Goal: Task Accomplishment & Management: Complete application form

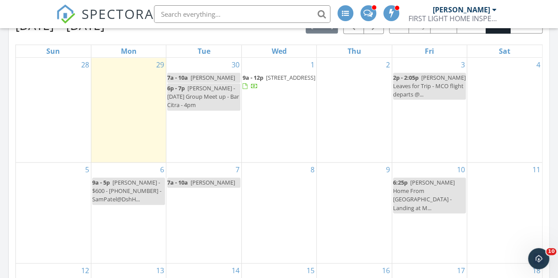
scroll to position [413, 0]
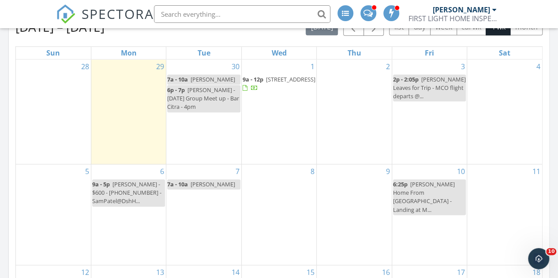
click at [286, 83] on span "1126 Brook Forest Dr, St. Augustine 32092" at bounding box center [290, 79] width 49 height 8
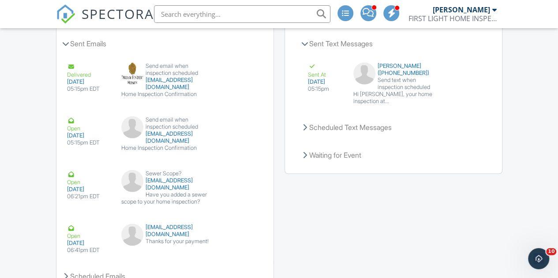
scroll to position [1249, 0]
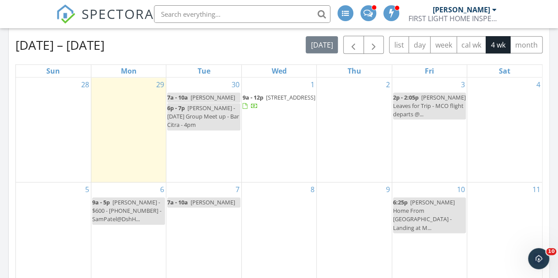
scroll to position [393, 0]
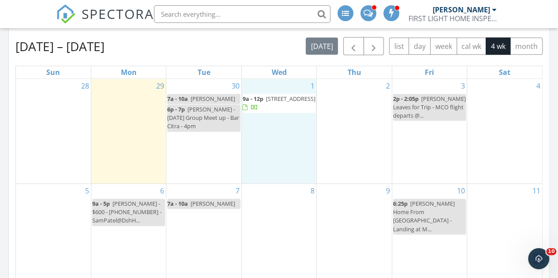
click at [259, 142] on div "1 9a - 12p 1126 Brook Forest Dr, St. Augustine 32092" at bounding box center [279, 131] width 75 height 105
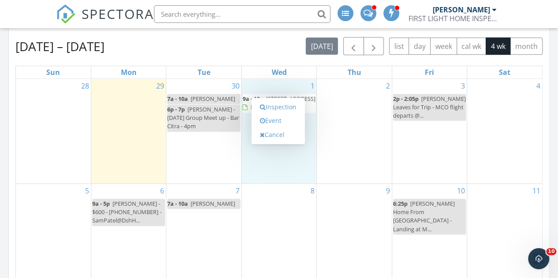
click at [275, 121] on link "Event" at bounding box center [277, 121] width 45 height 14
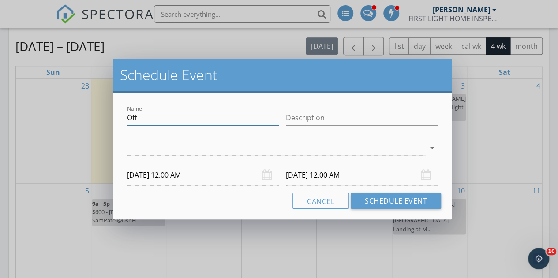
click at [137, 113] on input "Off" at bounding box center [203, 118] width 152 height 15
paste input "10150 Dillon Ave, Hastings, FL 32145"
type input "Michelle Arnold Client - 10150 Dillon Ave, Hastings, FL 32145"
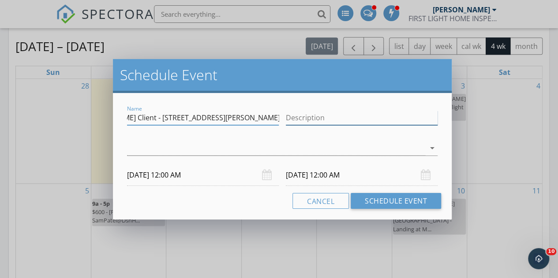
click at [334, 115] on input "Description" at bounding box center [362, 118] width 152 height 15
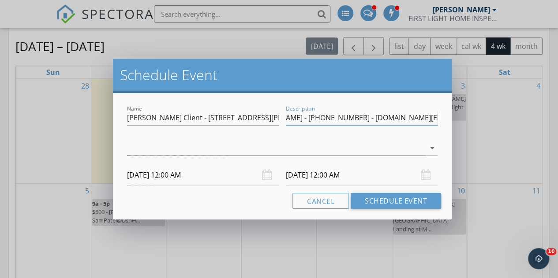
scroll to position [0, 49]
type input "Carmen Wilson - 636-575-3161 - cdrange2002.cw@gmail.com"
click at [209, 147] on div at bounding box center [276, 148] width 298 height 15
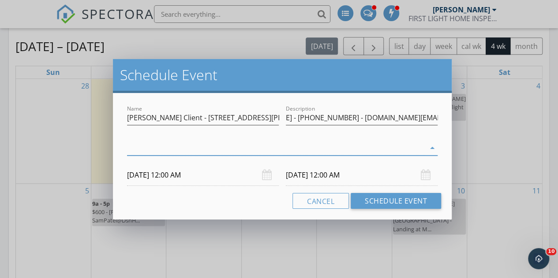
scroll to position [0, 0]
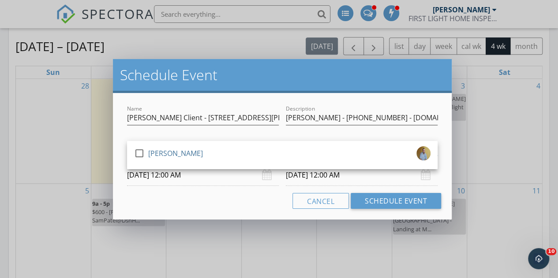
click at [209, 147] on div "check_box_outline_blank Brad Russell" at bounding box center [282, 155] width 296 height 18
click at [215, 176] on input "10/01/2025 12:00 AM" at bounding box center [203, 176] width 152 height 22
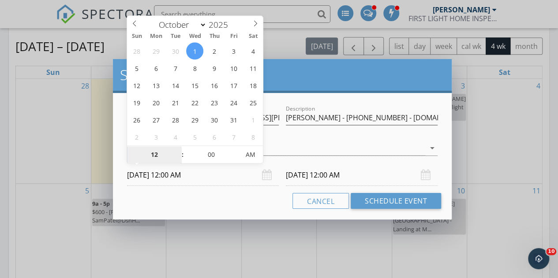
click at [155, 149] on input "12" at bounding box center [154, 155] width 54 height 18
type input "02"
type input "10/01/2025 2:00 PM"
type input "10/02/2025 2:00 PM"
click at [255, 152] on span "PM" at bounding box center [250, 155] width 24 height 18
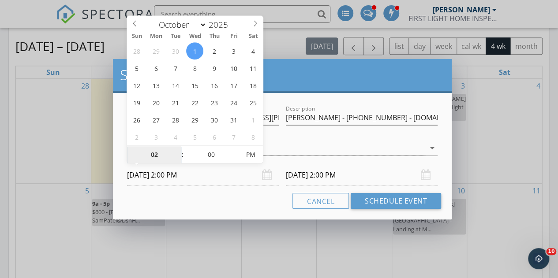
type input "02"
click at [307, 177] on input "10/02/2025 2:00 PM" at bounding box center [362, 176] width 152 height 22
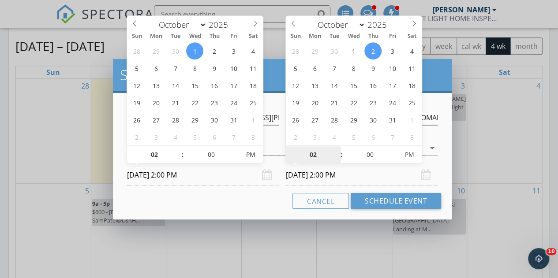
type input "10/01/2025 2:00 PM"
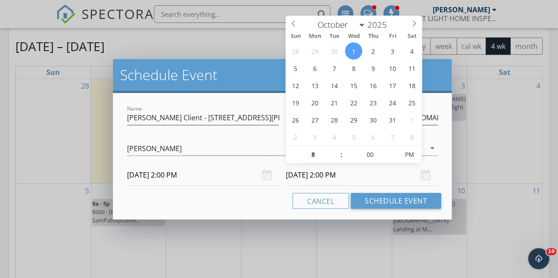
type input "08"
type input "10/01/2025 8:00 PM"
click at [213, 203] on div "Cancel Schedule Event" at bounding box center [282, 201] width 318 height 16
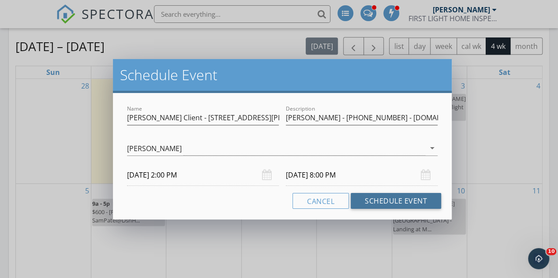
click at [393, 202] on button "Schedule Event" at bounding box center [396, 201] width 90 height 16
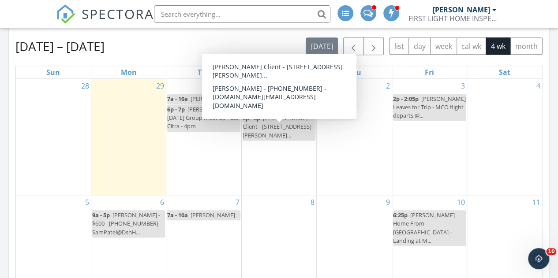
click at [266, 140] on div "2p - 8p Michelle Arnold Client - 10150 Dillon Ave, Hast..." at bounding box center [279, 127] width 73 height 26
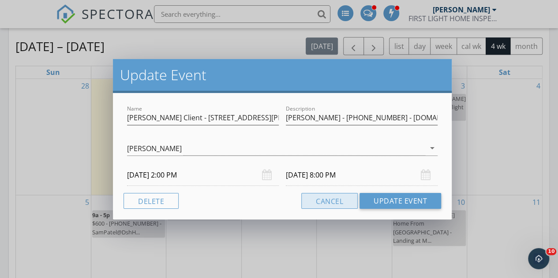
click at [322, 203] on button "Cancel" at bounding box center [329, 201] width 56 height 16
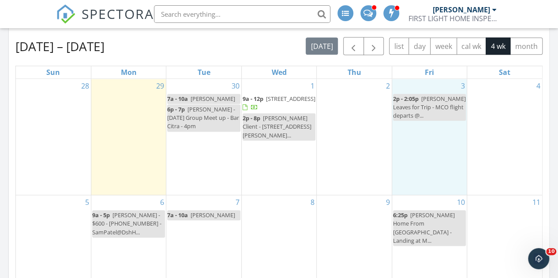
click at [405, 183] on div "3 2p - 2:05p Jennifer Leaves for Trip - MCO flight departs @..." at bounding box center [429, 137] width 75 height 116
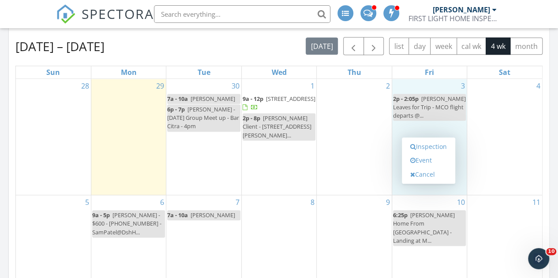
click at [434, 145] on link "Inspection" at bounding box center [428, 147] width 45 height 14
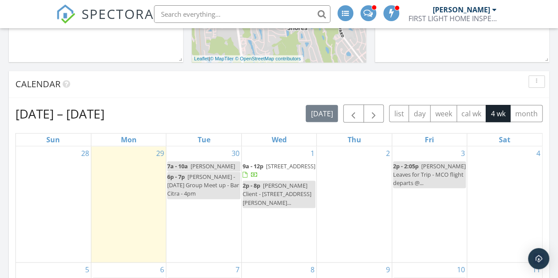
scroll to position [490, 0]
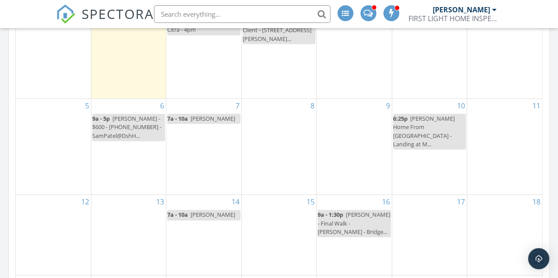
click at [292, 77] on div "1 9a - 12p 1126 Brook Forest Dr, St. Augustine 32092 2p - 8p Michelle Arnold Cl…" at bounding box center [279, 40] width 75 height 116
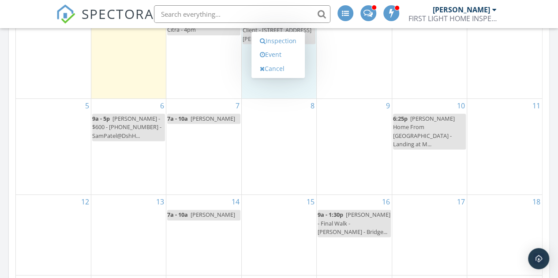
click at [282, 39] on link "Inspection" at bounding box center [277, 41] width 45 height 14
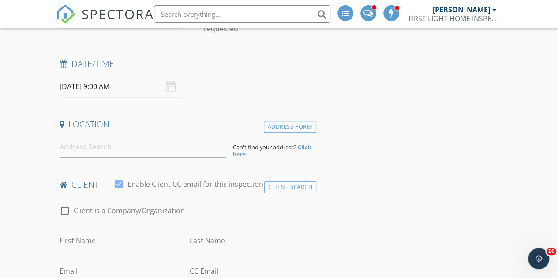
scroll to position [143, 0]
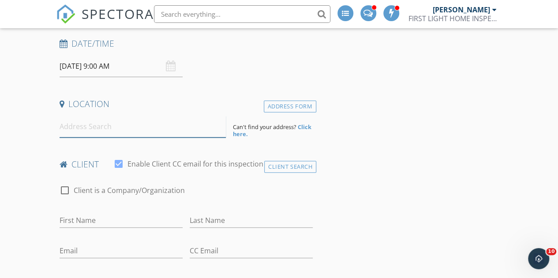
click at [98, 127] on input at bounding box center [143, 127] width 167 height 22
paste input "[STREET_ADDRESS][PERSON_NAME][PERSON_NAME]"
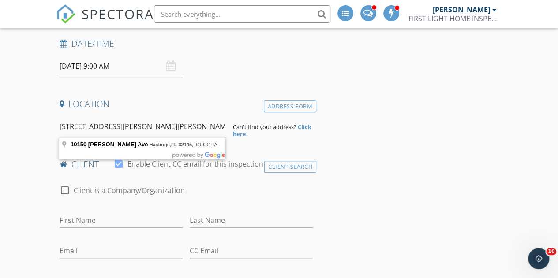
type input "[STREET_ADDRESS][PERSON_NAME][PERSON_NAME]"
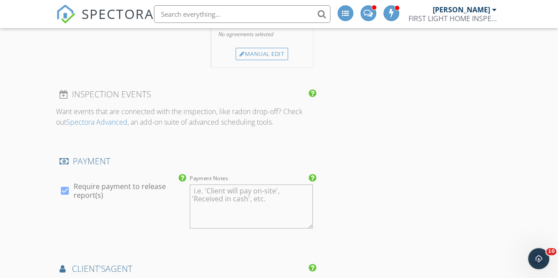
scroll to position [811, 0]
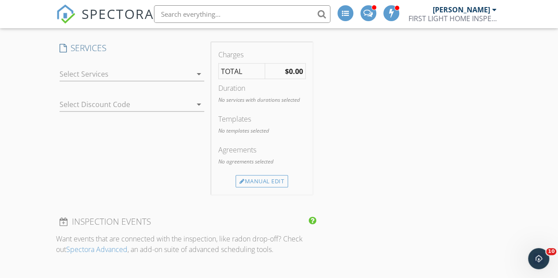
click at [141, 73] on div at bounding box center [126, 74] width 132 height 14
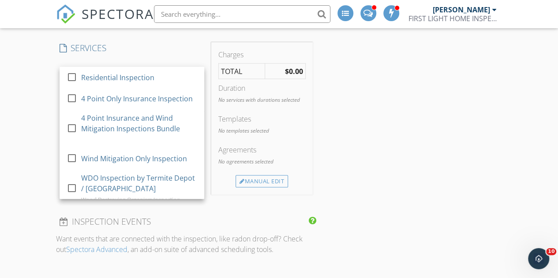
click at [141, 73] on div "Residential Inspection" at bounding box center [117, 77] width 73 height 11
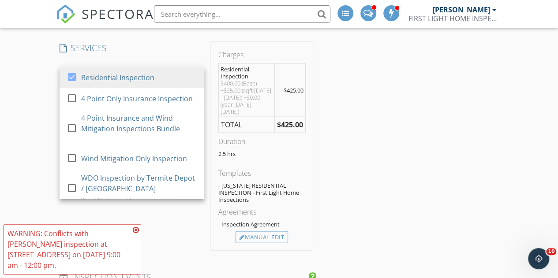
click at [132, 100] on div "4 Point Only Insurance Inspection" at bounding box center [137, 98] width 112 height 11
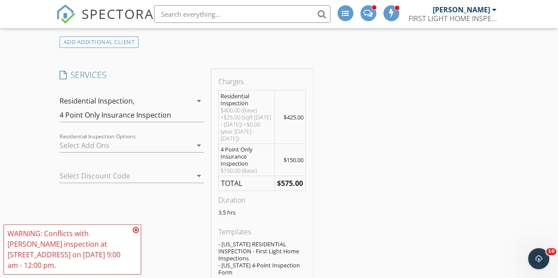
scroll to position [789, 0]
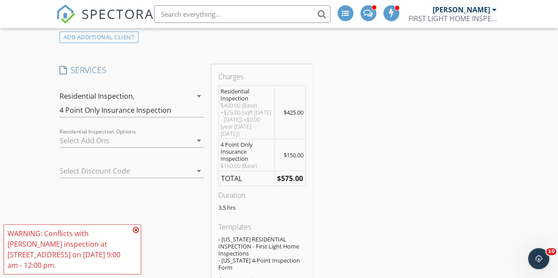
click at [196, 96] on icon "arrow_drop_down" at bounding box center [199, 95] width 11 height 11
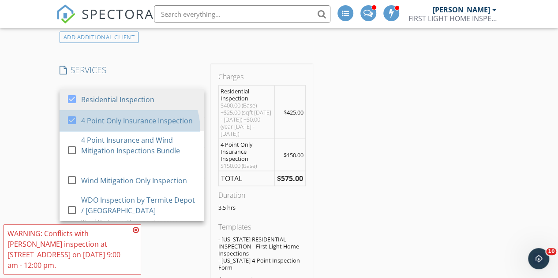
click at [143, 126] on div "4 Point Only Insurance Inspection" at bounding box center [137, 120] width 112 height 11
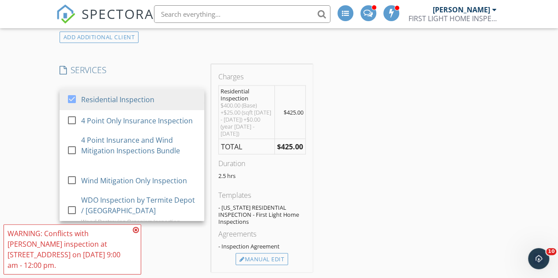
click at [345, 173] on div "INSPECTOR(S) check_box [PERSON_NAME] PRIMARY [PERSON_NAME] arrow_drop_down chec…" at bounding box center [279, 282] width 446 height 1919
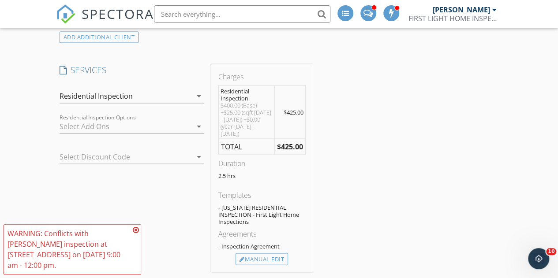
click at [162, 127] on div at bounding box center [126, 126] width 132 height 14
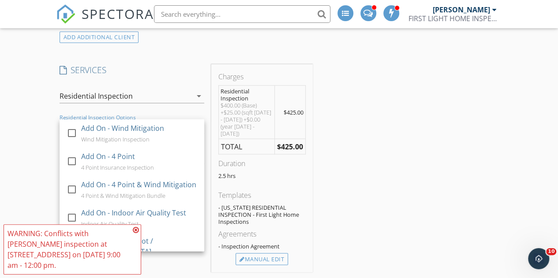
click at [147, 161] on div "Add On - 4 Point 4 Point Insurance Inspection" at bounding box center [139, 161] width 116 height 28
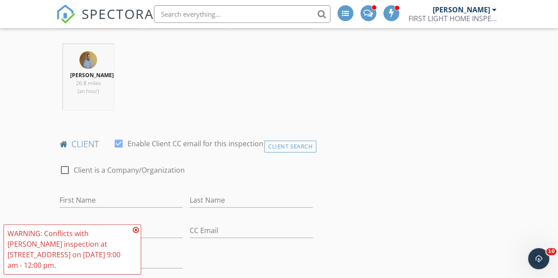
scroll to position [332, 0]
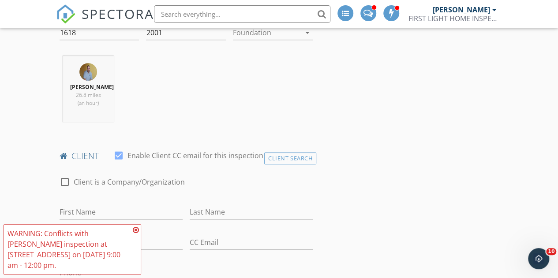
click at [280, 35] on div at bounding box center [266, 33] width 67 height 14
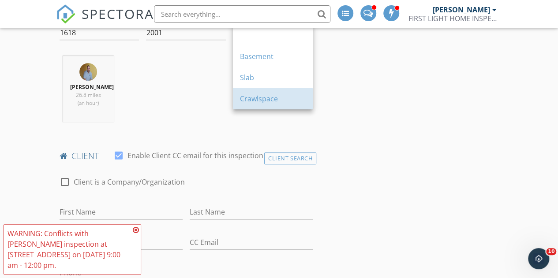
click at [253, 99] on div "Crawlspace" at bounding box center [273, 99] width 66 height 11
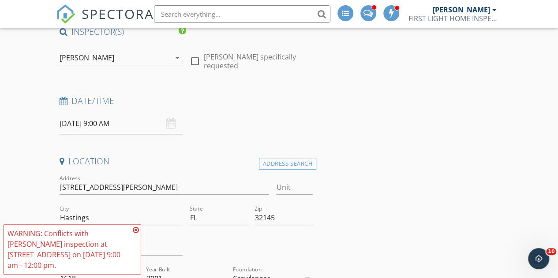
scroll to position [74, 0]
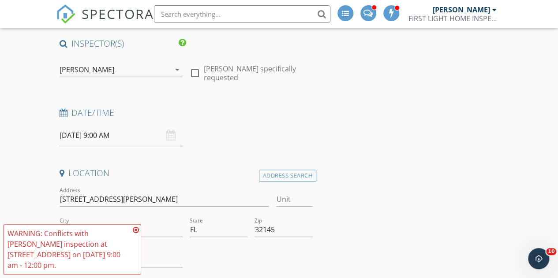
click at [104, 139] on input "10/01/2025 9:00 AM" at bounding box center [121, 136] width 123 height 22
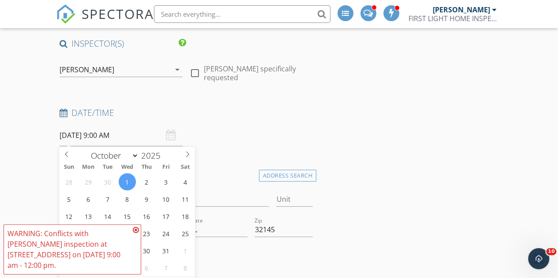
click at [137, 230] on icon at bounding box center [136, 230] width 6 height 7
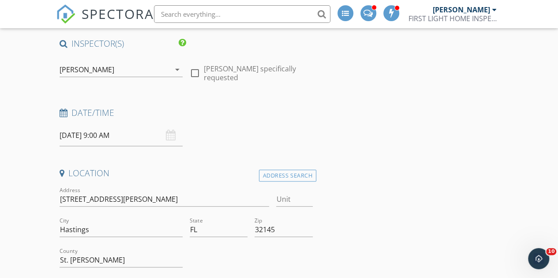
click at [123, 139] on input "10/01/2025 9:00 AM" at bounding box center [121, 136] width 123 height 22
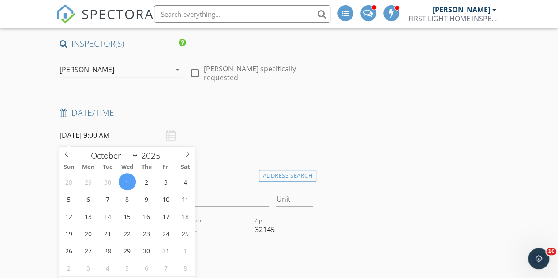
click at [120, 129] on input "10/01/2025 9:00 AM" at bounding box center [121, 136] width 123 height 22
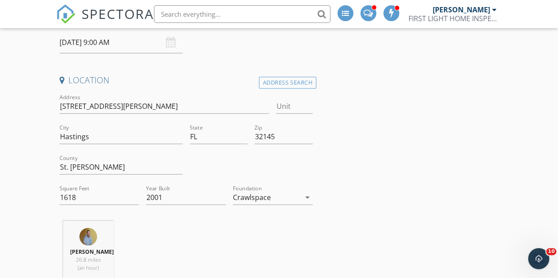
scroll to position [160, 0]
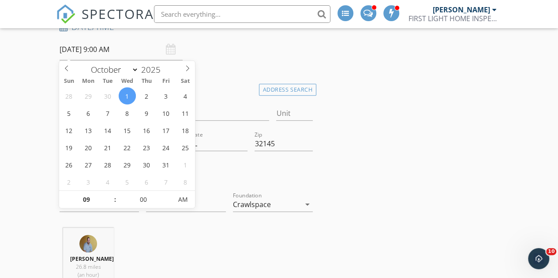
click at [140, 52] on input "10/01/2025 9:00 AM" at bounding box center [121, 50] width 123 height 22
click at [91, 206] on input "09" at bounding box center [86, 200] width 54 height 18
type input "04"
type input "10/01/2025 4:00 PM"
click at [182, 201] on span "PM" at bounding box center [183, 200] width 24 height 18
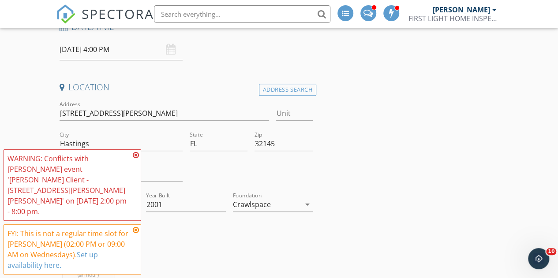
click at [134, 159] on icon at bounding box center [136, 155] width 6 height 7
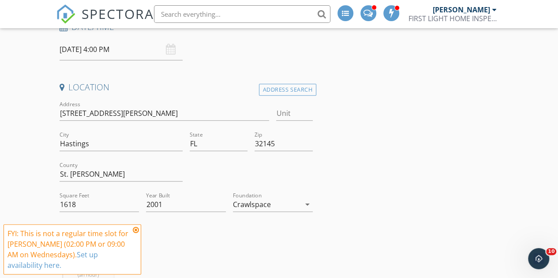
click at [133, 229] on icon at bounding box center [136, 230] width 6 height 7
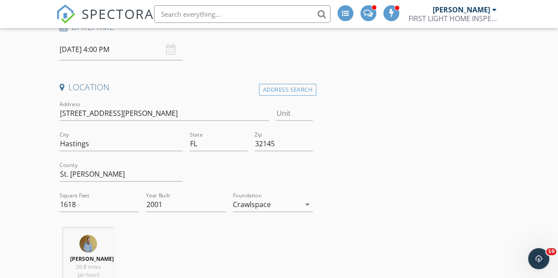
click at [169, 52] on div "10/01/2025 4:00 PM" at bounding box center [121, 50] width 123 height 22
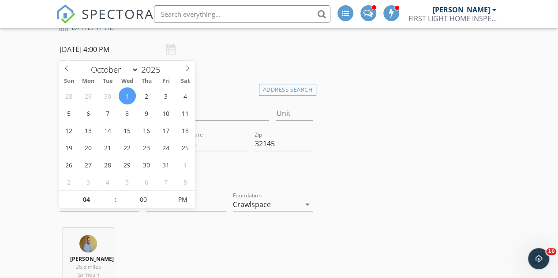
click at [121, 51] on input "10/01/2025 4:00 PM" at bounding box center [121, 50] width 123 height 22
click at [89, 199] on input "04" at bounding box center [86, 200] width 54 height 18
type input "03"
type input "10/01/2025 3:00 PM"
click at [138, 198] on input "00" at bounding box center [143, 200] width 54 height 18
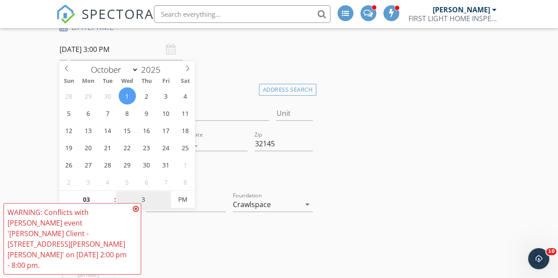
type input "30"
type input "10/01/2025 3:30 PM"
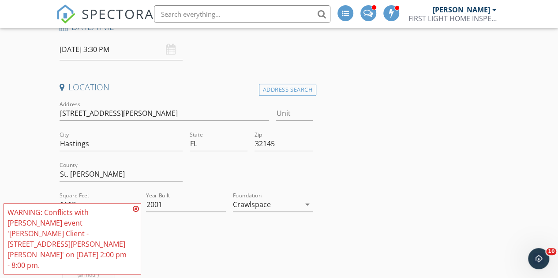
click at [135, 213] on icon at bounding box center [136, 209] width 6 height 7
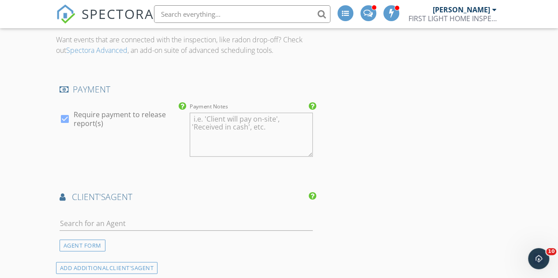
scroll to position [1211, 0]
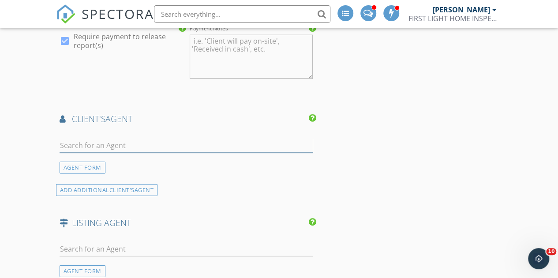
click at [188, 138] on input "text" at bounding box center [186, 145] width 253 height 15
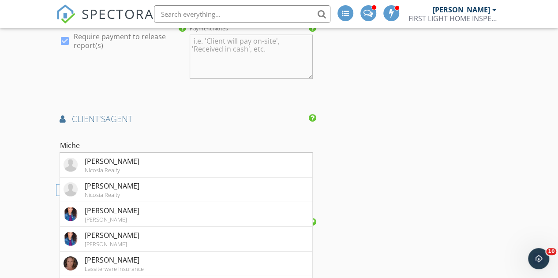
click at [239, 138] on input "Miche" at bounding box center [186, 145] width 253 height 15
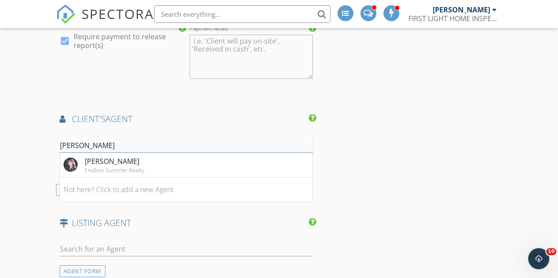
type input "Michelle Ar"
click at [198, 153] on li "Michelle Arnold Endless Summer Realty" at bounding box center [186, 165] width 252 height 25
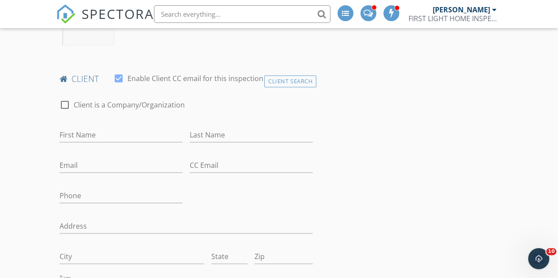
scroll to position [414, 0]
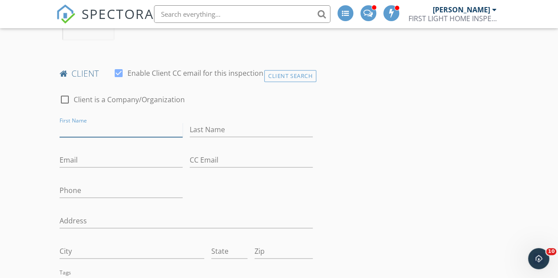
click at [86, 127] on input "First Name" at bounding box center [121, 130] width 123 height 15
paste input "Carmen Wilson - 636-575-3161 - cdrange2002.cw@gmail.com"
drag, startPoint x: 88, startPoint y: 131, endPoint x: 189, endPoint y: 159, distance: 105.0
click at [189, 159] on div "check_box_outline_blank Client is a Company/Organization First Name Carmen Wils…" at bounding box center [186, 246] width 260 height 320
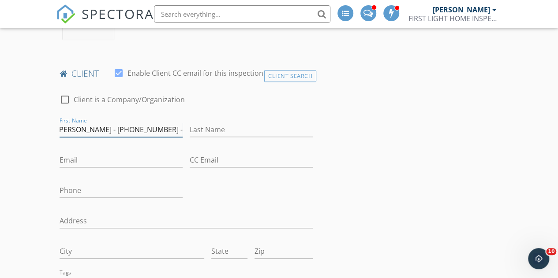
scroll to position [0, 0]
type input "Carmen Wilson - 636-575-3161 -"
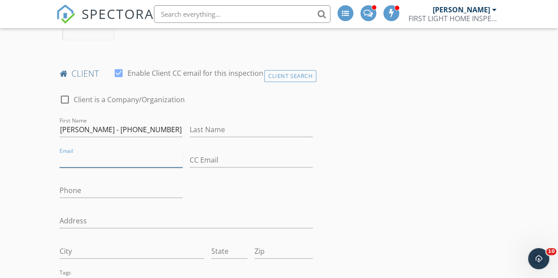
click at [78, 162] on input "Email" at bounding box center [121, 160] width 123 height 15
paste input "cdrange2002.cw@gmail.com"
type input "cdrange2002.cw@gmail.com"
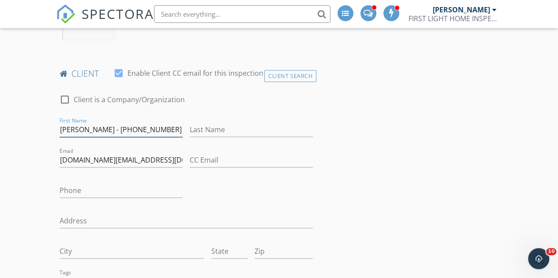
drag, startPoint x: 159, startPoint y: 129, endPoint x: 116, endPoint y: 130, distance: 42.8
click at [116, 130] on input "Carmen Wilson - 636-575-3161 -" at bounding box center [121, 130] width 123 height 15
type input "Carmen Wilson - -"
click at [85, 189] on input "Phone" at bounding box center [121, 190] width 123 height 15
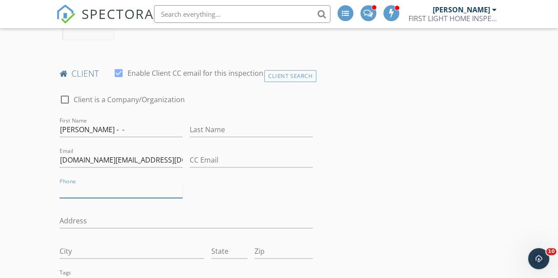
paste input "636-575-3161"
type input "636-575-3161"
click at [142, 128] on input "Carmen Wilson - -" at bounding box center [121, 130] width 123 height 15
type input "Carmen"
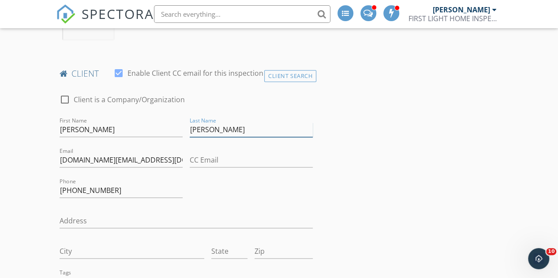
type input "Wilson"
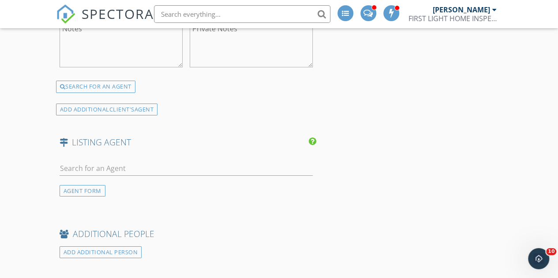
scroll to position [1413, 0]
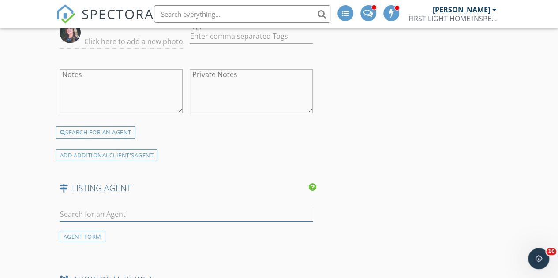
click at [213, 207] on input "text" at bounding box center [186, 214] width 253 height 15
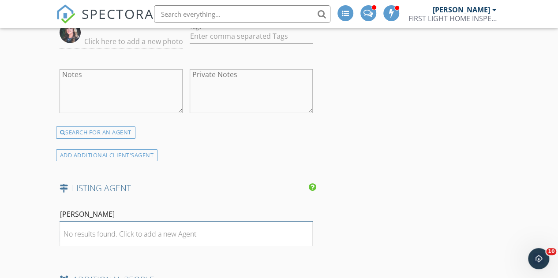
type input "Dee Hawkins"
click at [187, 229] on div "No results found. Click to add a new Agent" at bounding box center [130, 234] width 133 height 11
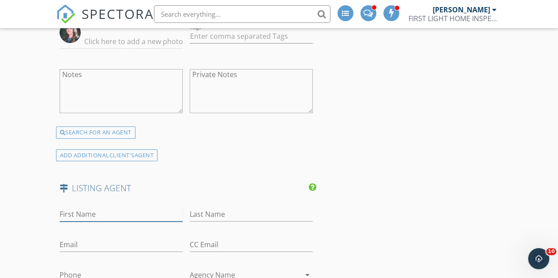
click at [116, 207] on input "First Name" at bounding box center [121, 214] width 123 height 15
type input "Dee"
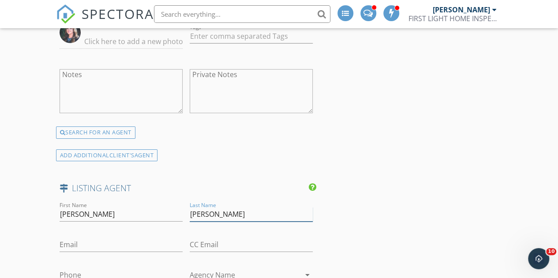
type input "Hawkins"
click at [134, 268] on input "Phone" at bounding box center [121, 275] width 123 height 15
paste input "330-715-5461"
type input "330-715-5461"
click at [201, 268] on input "Agency Name" at bounding box center [245, 275] width 111 height 15
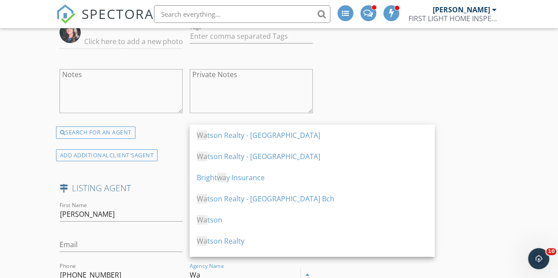
click at [240, 237] on div "Wa tson Realty" at bounding box center [312, 241] width 231 height 11
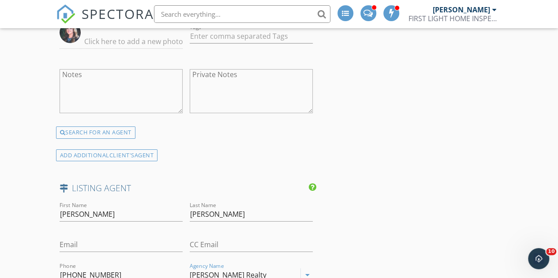
type input "Watson Realty"
click at [82, 238] on input "Email" at bounding box center [121, 245] width 123 height 15
paste input "DeeHawkinsRealtor@gmail.com"
type input "DeeHawkinsRealtor@gmail.com"
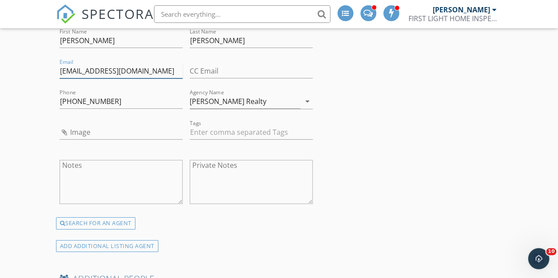
scroll to position [1604, 0]
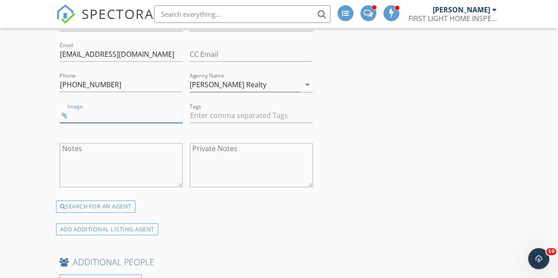
click at [73, 108] on input "Image" at bounding box center [121, 115] width 123 height 15
type input "Dee Hawkins Realtor.jpg"
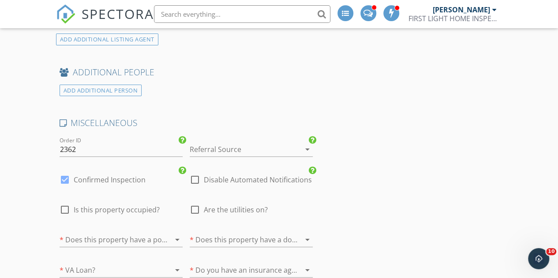
scroll to position [1791, 0]
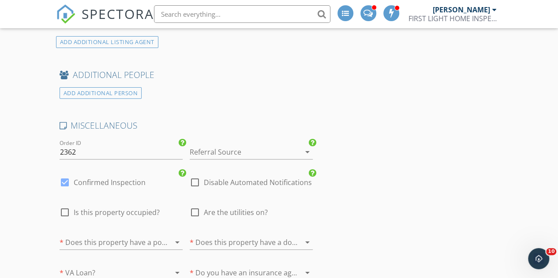
click at [262, 145] on div at bounding box center [239, 152] width 98 height 14
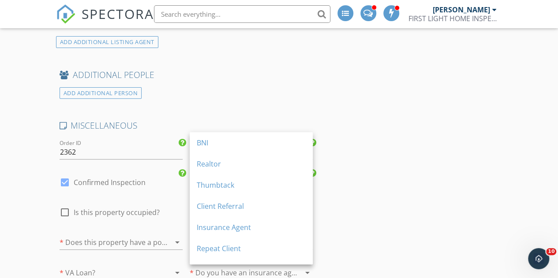
click at [262, 171] on div "Realtor" at bounding box center [251, 163] width 109 height 21
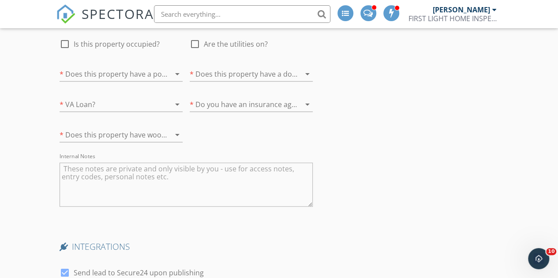
scroll to position [1954, 0]
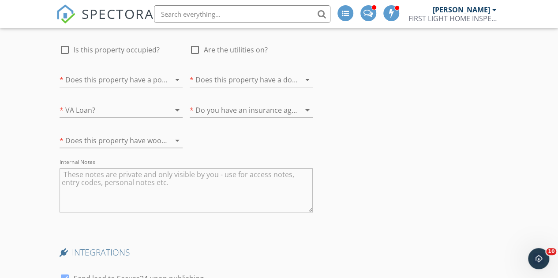
click at [290, 168] on textarea "Internal Notes" at bounding box center [186, 190] width 253 height 44
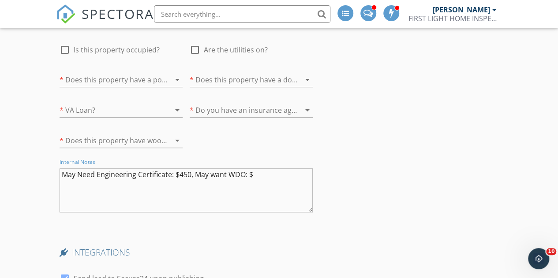
type textarea "May Need Engineering Certificate: $450, May want WDO: $"
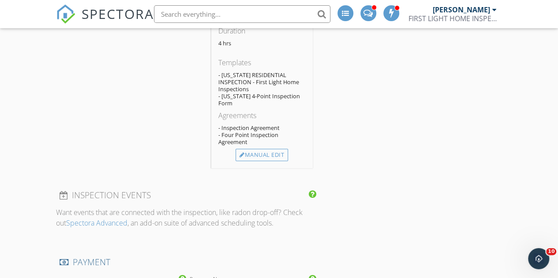
scroll to position [954, 0]
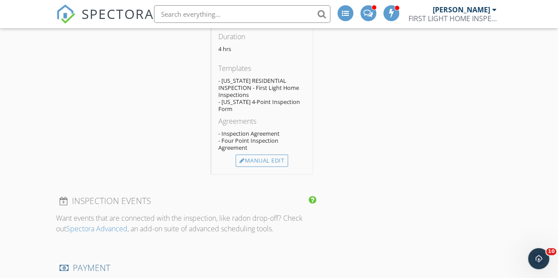
click at [269, 155] on div "Manual Edit" at bounding box center [262, 161] width 52 height 12
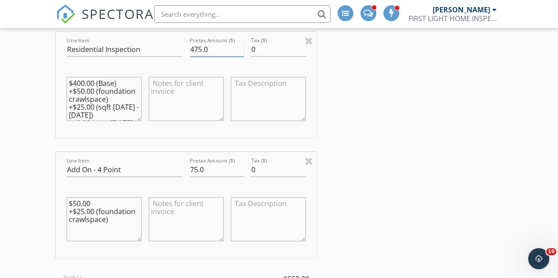
click at [197, 42] on input "475.0" at bounding box center [217, 49] width 55 height 15
type input "450.0"
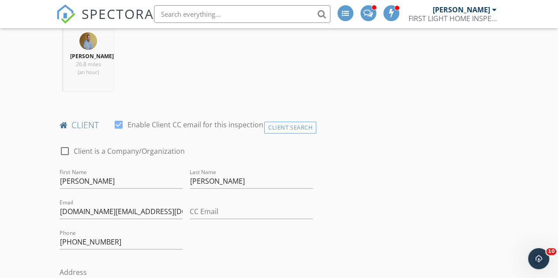
scroll to position [380, 0]
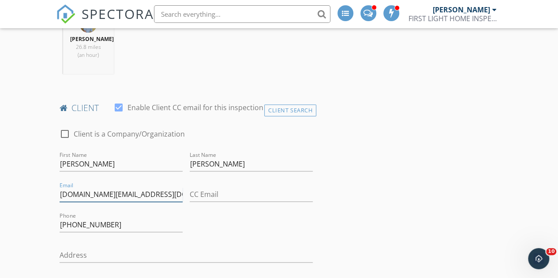
click at [124, 192] on input "cdrange2002.cw@gmail.com" at bounding box center [121, 194] width 123 height 15
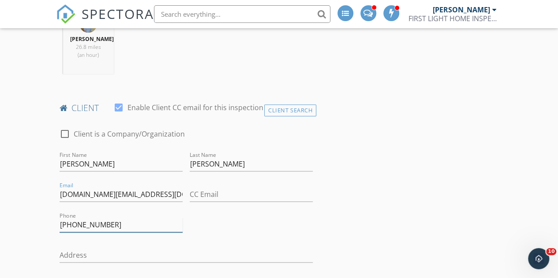
click at [82, 222] on input "636-575-3161" at bounding box center [121, 225] width 123 height 15
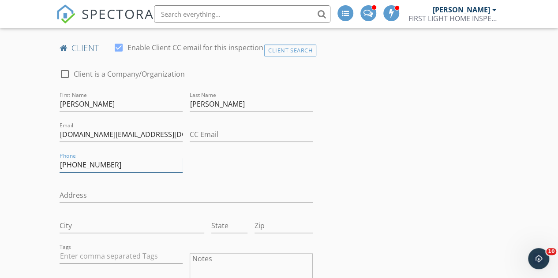
scroll to position [411, 0]
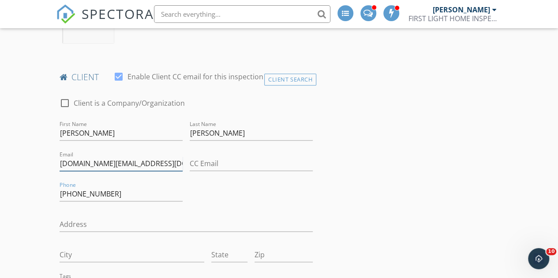
click at [148, 166] on input "cdrange2002.cw@gmail.com" at bounding box center [121, 164] width 123 height 15
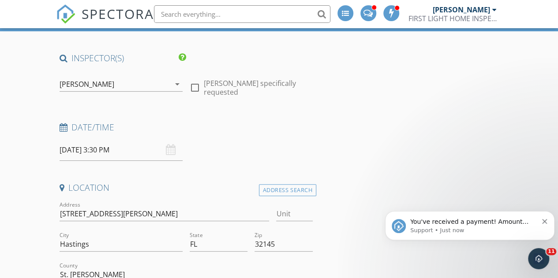
scroll to position [0, 0]
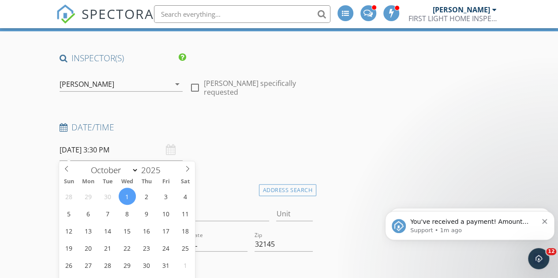
click at [108, 150] on input "10/01/2025 3:30 PM" at bounding box center [121, 150] width 123 height 22
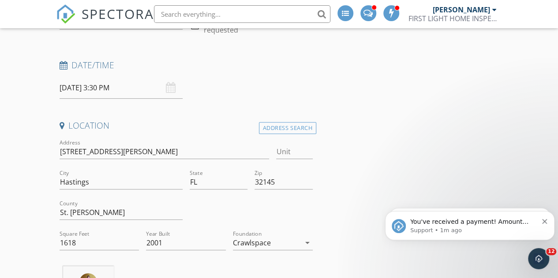
scroll to position [118, 0]
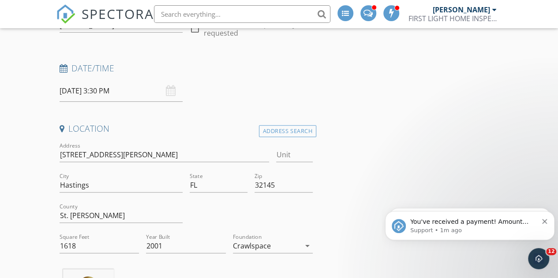
click at [107, 89] on input "10/01/2025 3:30 PM" at bounding box center [121, 91] width 123 height 22
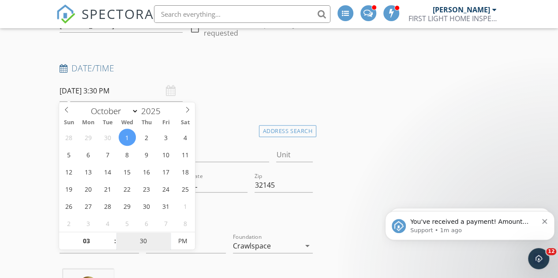
click at [144, 245] on input "30" at bounding box center [143, 242] width 54 height 18
type input "00"
type input "10/01/2025 3:00 PM"
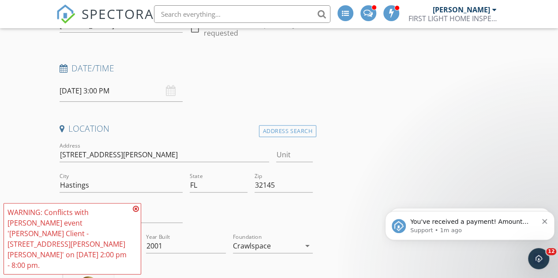
click at [135, 213] on icon at bounding box center [136, 209] width 6 height 7
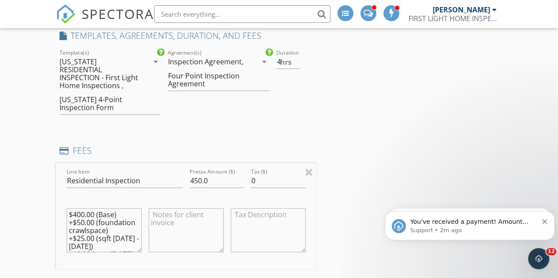
scroll to position [820, 0]
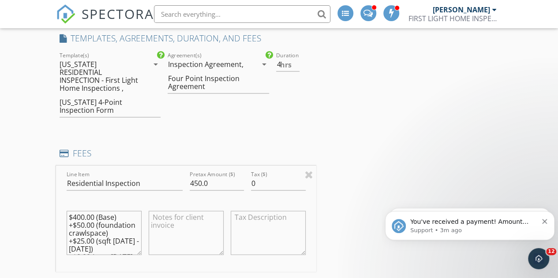
click at [543, 225] on div "You've received a payment! Amount $100.00 Fee $3.05 Net $96.95 Transaction # 1m…" at bounding box center [470, 226] width 156 height 18
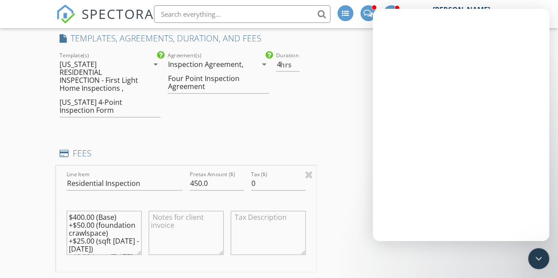
scroll to position [0, 0]
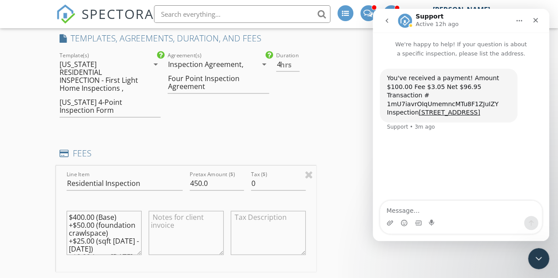
click at [535, 22] on icon "Close" at bounding box center [535, 20] width 7 height 7
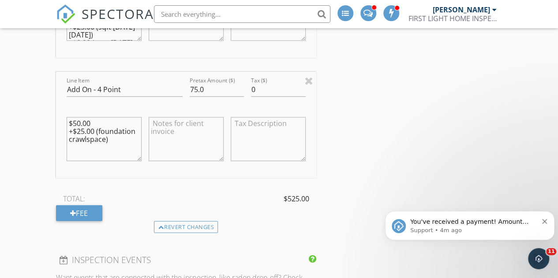
scroll to position [1037, 0]
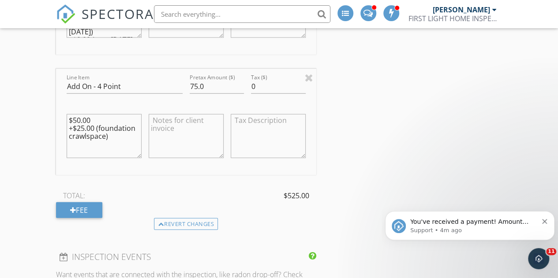
click at [86, 202] on div "Fee" at bounding box center [79, 210] width 46 height 16
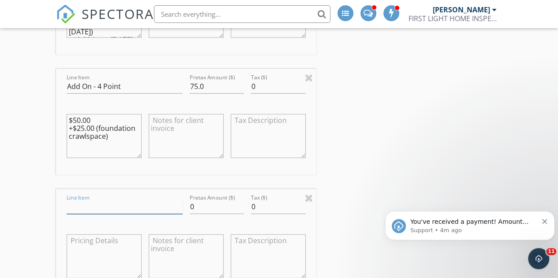
click at [122, 200] on input "Line Item" at bounding box center [125, 207] width 116 height 15
type input "bundle discount"
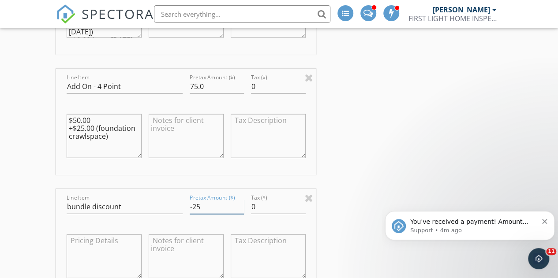
type input "-25"
click at [122, 200] on input "bundle discount" at bounding box center [125, 207] width 116 height 15
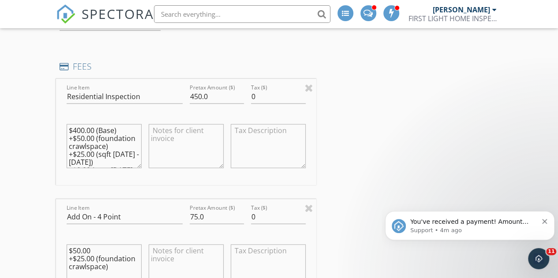
scroll to position [904, 0]
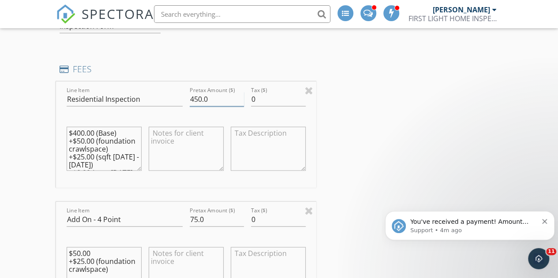
click at [198, 93] on input "450.0" at bounding box center [217, 99] width 55 height 15
type input "475.0"
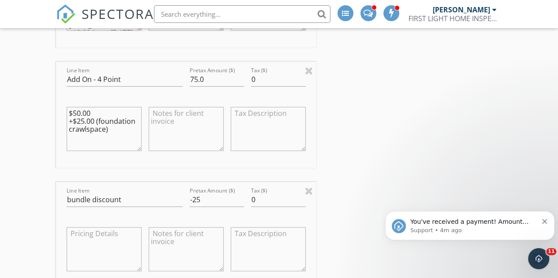
scroll to position [1045, 0]
click at [206, 192] on input "-25" at bounding box center [217, 199] width 55 height 15
type input "-25.00"
click at [140, 192] on input "bundle discount" at bounding box center [125, 199] width 116 height 15
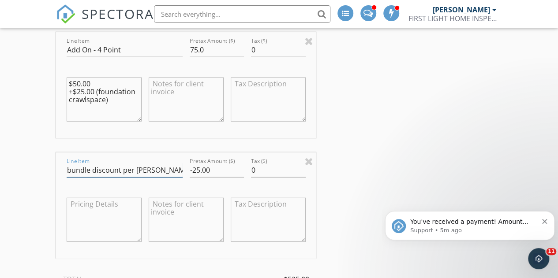
scroll to position [1071, 0]
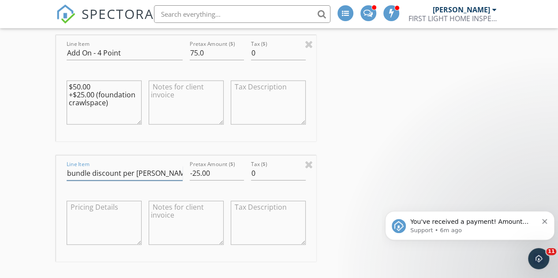
type input "bundle discount per Jennifer"
drag, startPoint x: 557, startPoint y: 125, endPoint x: 558, endPoint y: 135, distance: 9.3
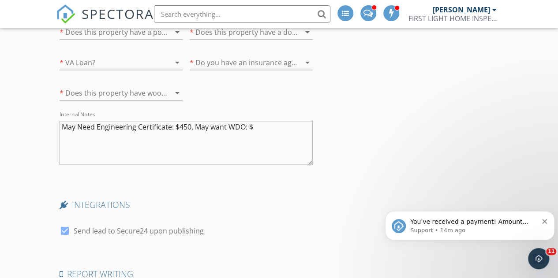
scroll to position [2246, 0]
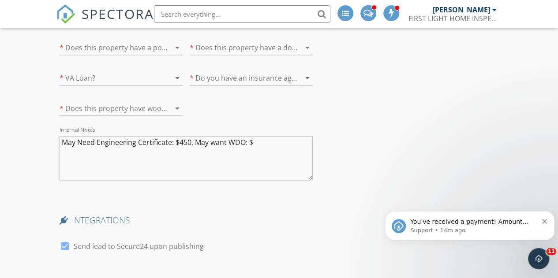
click at [279, 136] on textarea "May Need Engineering Certificate: $450, May want WDO: $" at bounding box center [186, 158] width 253 height 44
type textarea "May Need Engineering Certificate: $450, May want WDO: $150"
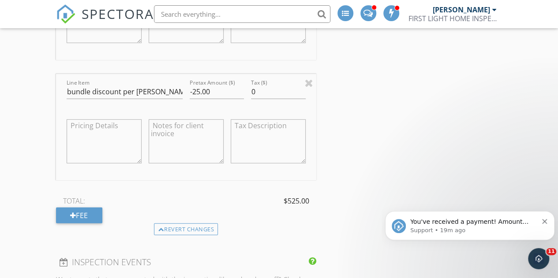
scroll to position [1159, 0]
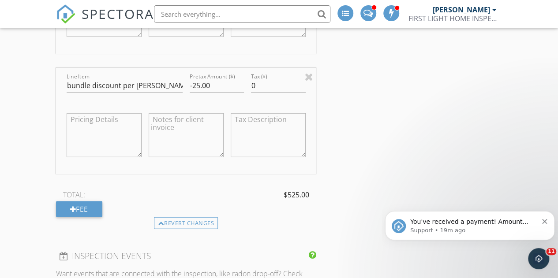
click at [165, 217] on div "Revert changes" at bounding box center [186, 223] width 64 height 12
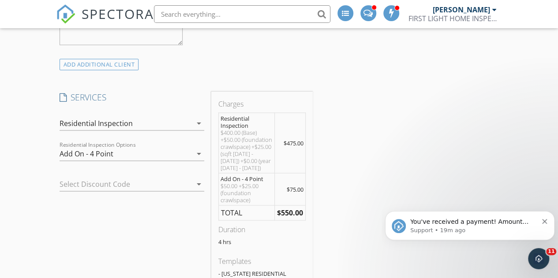
scroll to position [759, 0]
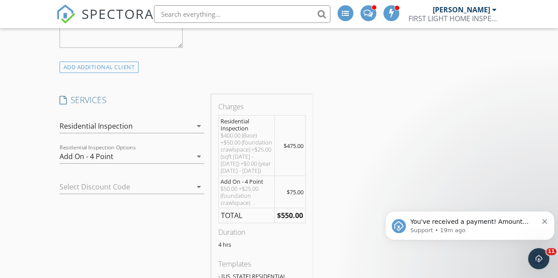
click at [185, 156] on div "Add On - 4 Point" at bounding box center [126, 156] width 132 height 14
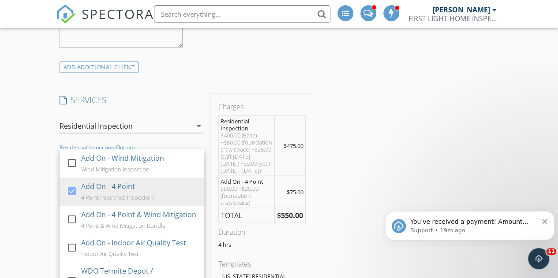
scroll to position [41, 0]
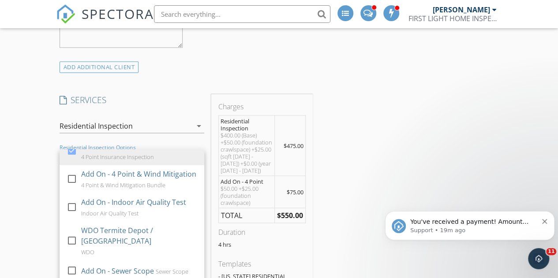
click at [162, 247] on div "WDO Termite Depot / Ameripro WDO" at bounding box center [139, 240] width 116 height 39
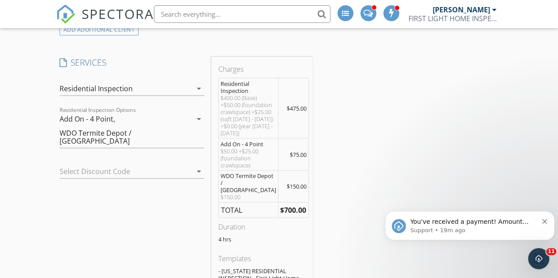
scroll to position [788, 0]
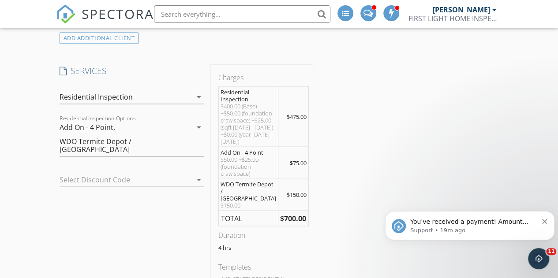
click at [198, 129] on icon "arrow_drop_down" at bounding box center [199, 127] width 11 height 11
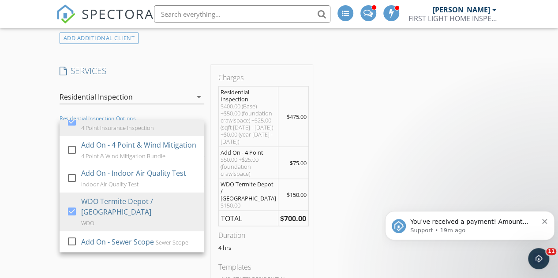
scroll to position [0, 0]
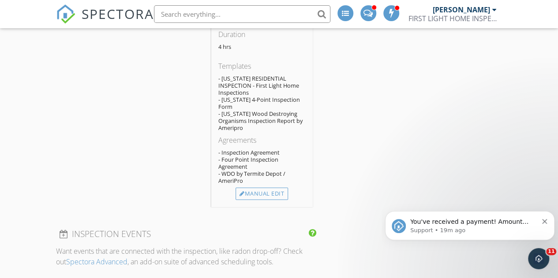
scroll to position [1036, 0]
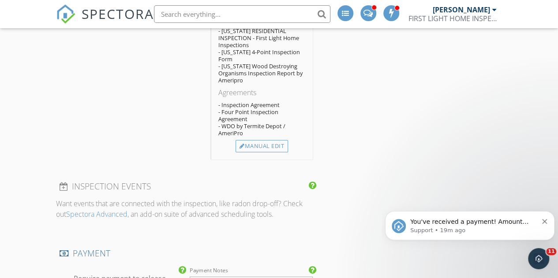
click at [245, 140] on div "Manual Edit" at bounding box center [262, 146] width 52 height 12
type input "WDO Termite Depot / Ameripro"
type input "150.0"
type textarea "$150.00"
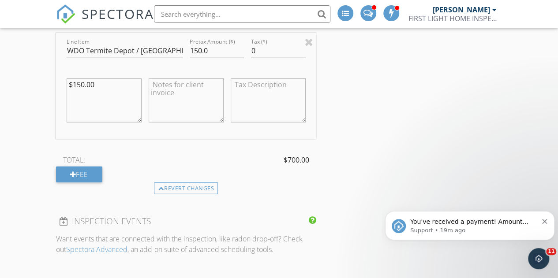
scroll to position [1228, 0]
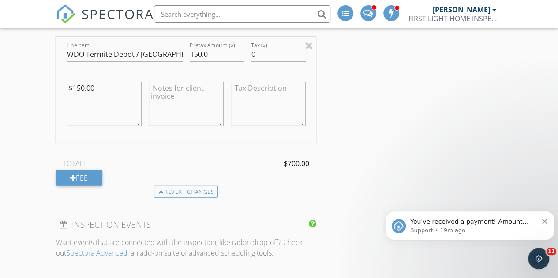
click at [86, 170] on div "Fee" at bounding box center [79, 178] width 46 height 16
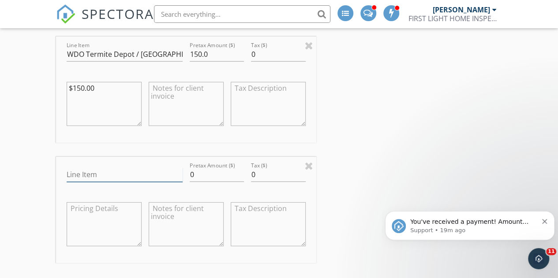
click at [86, 168] on input "Line Item" at bounding box center [125, 175] width 116 height 15
click at [196, 47] on input "150.0" at bounding box center [217, 54] width 55 height 15
click at [128, 168] on input "Line Item" at bounding box center [125, 175] width 116 height 15
click at [70, 168] on input "Discount per Jennifer" at bounding box center [125, 175] width 116 height 15
type input "Bundle Discount per Jennifer"
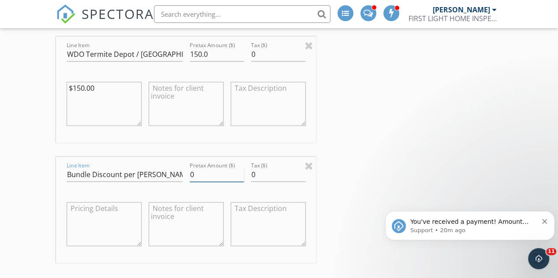
click at [202, 168] on input "0" at bounding box center [217, 175] width 55 height 15
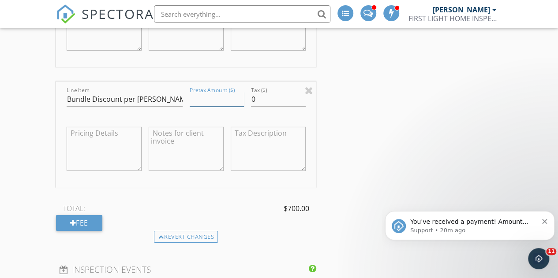
scroll to position [1355, 0]
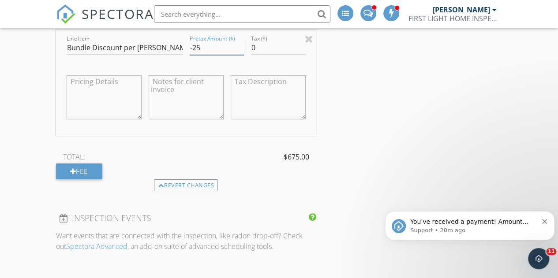
type input "-25"
click at [511, 140] on div "New Inspection Click here to use the New Order Form INSPECTOR(S) check_box Brad…" at bounding box center [279, 114] width 558 height 2817
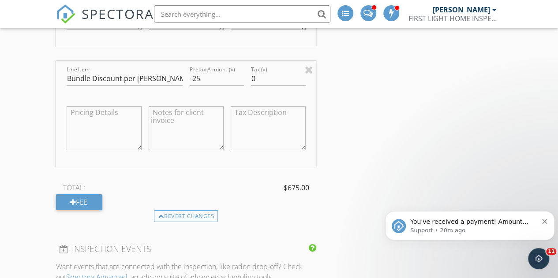
scroll to position [1331, 0]
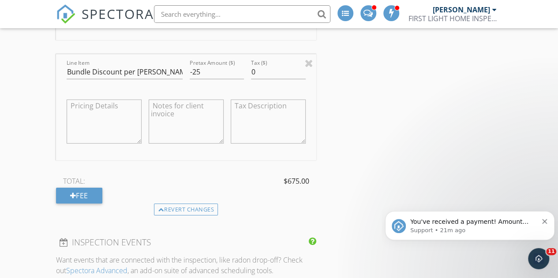
click at [62, 188] on div "Fee" at bounding box center [79, 196] width 46 height 16
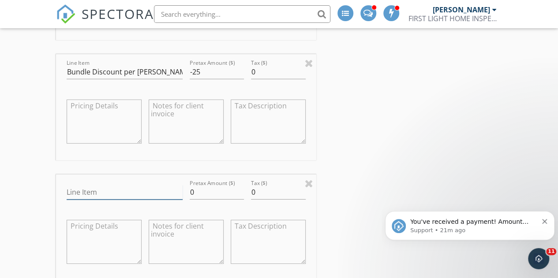
click at [87, 185] on input "Line Item" at bounding box center [125, 192] width 116 height 15
type input "E"
type input "F"
type input "P"
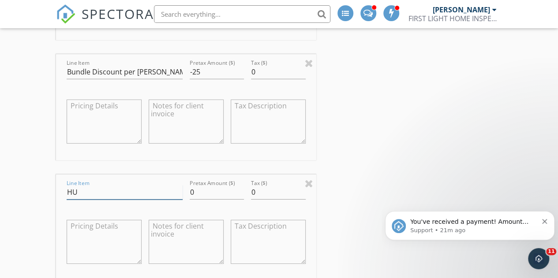
type input "H"
paste input "Engineering Certificate - Permanent Foundation Certification - $450.00"
drag, startPoint x: 151, startPoint y: 182, endPoint x: 216, endPoint y: 202, distance: 68.5
click at [216, 202] on div "Line Item Engineering Certificate - Permanent Foundation Certification - $450.0…" at bounding box center [186, 228] width 260 height 106
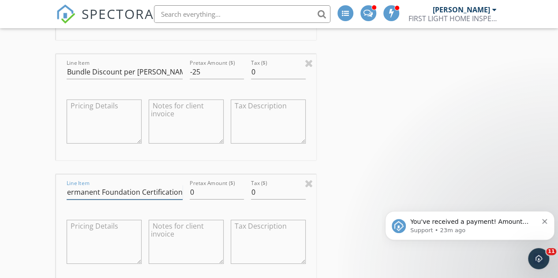
scroll to position [0, 82]
type input "Engineering Certificate - Permanent Foundation Certification"
click at [205, 186] on input "0" at bounding box center [217, 192] width 55 height 15
type input "450.0"
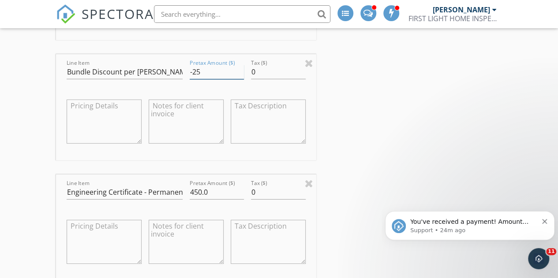
click at [209, 66] on input "-25" at bounding box center [217, 72] width 55 height 15
type input "-25.00"
click at [483, 132] on div "INSPECTOR(S) check_box Brad Russell PRIMARY Brad Russell arrow_drop_down check_…" at bounding box center [279, 213] width 446 height 2865
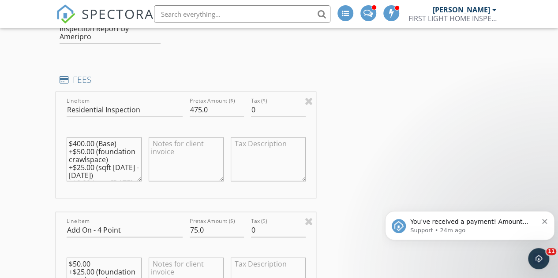
scroll to position [988, 0]
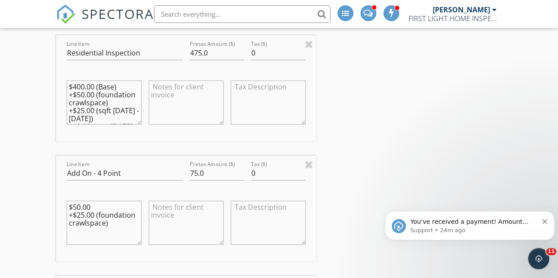
click at [152, 82] on textarea at bounding box center [186, 103] width 75 height 44
type textarea "No Outbuildings or Sheds"
click at [154, 46] on input "Residential Inspection" at bounding box center [125, 53] width 116 height 15
type input "Residential Inspection"
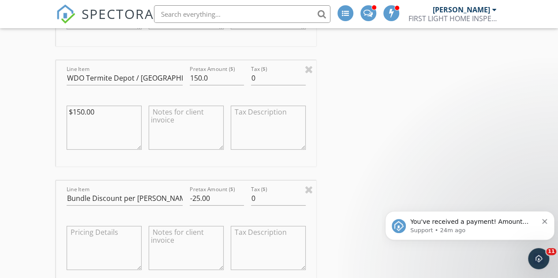
scroll to position [1207, 0]
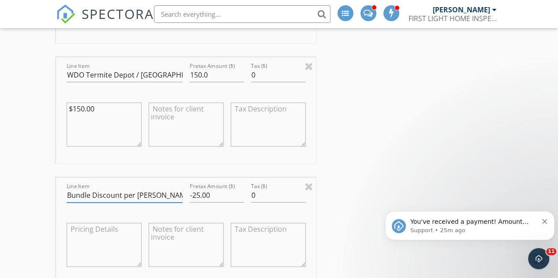
click at [116, 188] on input "Bundle Discount per Jennifer" at bounding box center [125, 195] width 116 height 15
type input "WDO Termite Depot / Ameripro"
click at [198, 188] on input "-25.00" at bounding box center [217, 195] width 55 height 15
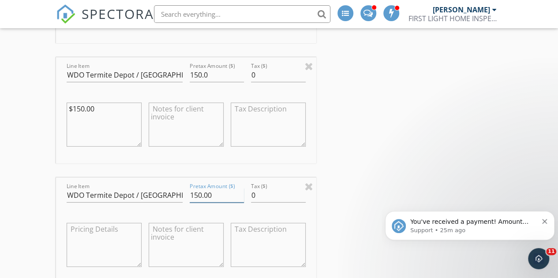
type input "150.00"
click at [97, 68] on input "WDO Termite Depot / Ameripro" at bounding box center [125, 75] width 116 height 15
type input "Bundle discount per Jennifer"
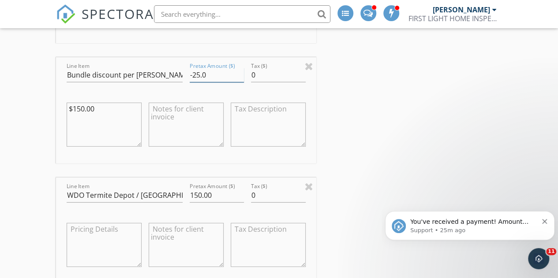
type input "-25.0"
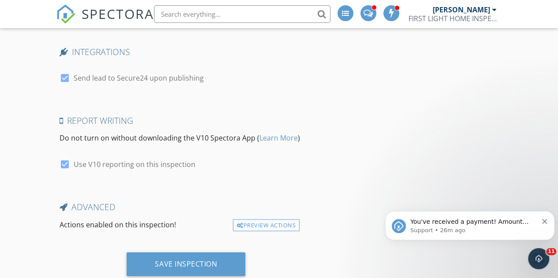
scroll to position [2705, 0]
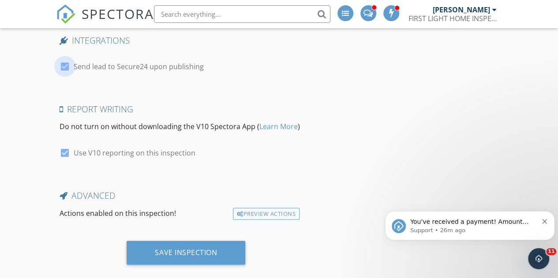
click at [60, 59] on div at bounding box center [64, 66] width 15 height 15
checkbox input "false"
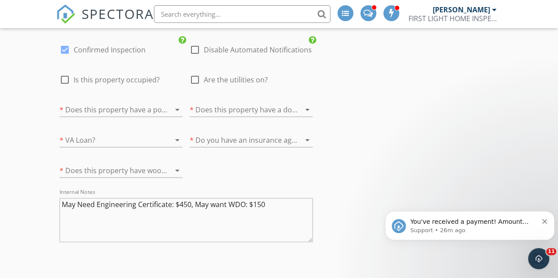
scroll to position [2459, 0]
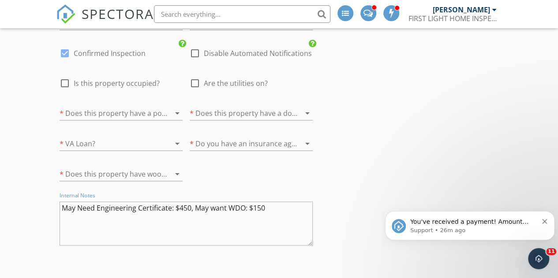
drag, startPoint x: 278, startPoint y: 196, endPoint x: 0, endPoint y: 180, distance: 278.3
type textarea "Realtor to secure water testing and septic inspection"
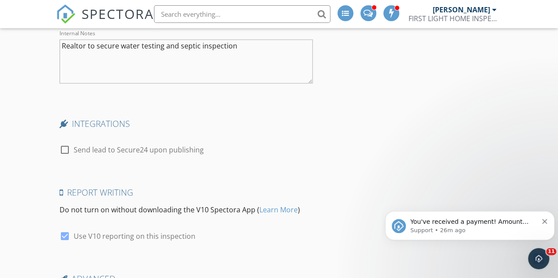
scroll to position [2705, 0]
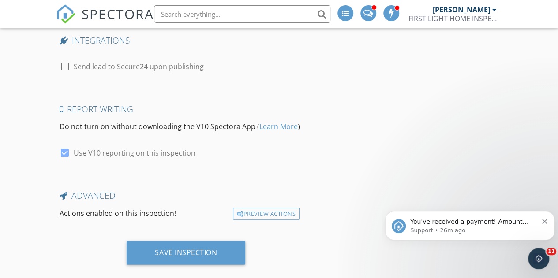
click at [190, 244] on div "Save Inspection" at bounding box center [186, 253] width 119 height 24
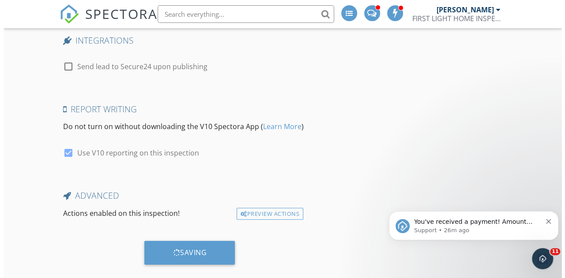
scroll to position [2697, 0]
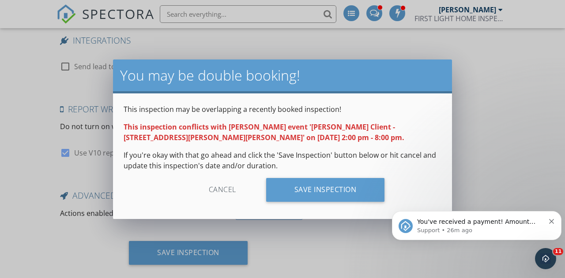
click at [293, 186] on div "Save Inspection" at bounding box center [325, 190] width 119 height 24
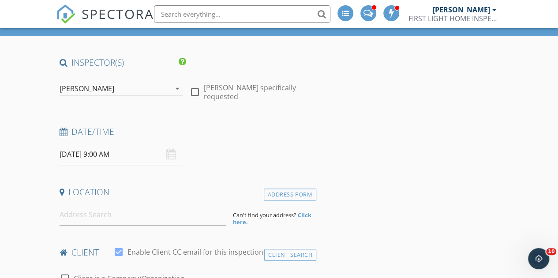
scroll to position [61, 0]
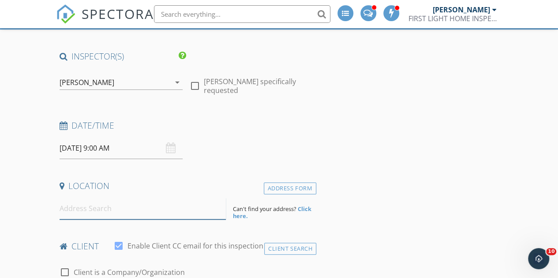
click at [80, 211] on input at bounding box center [143, 209] width 167 height 22
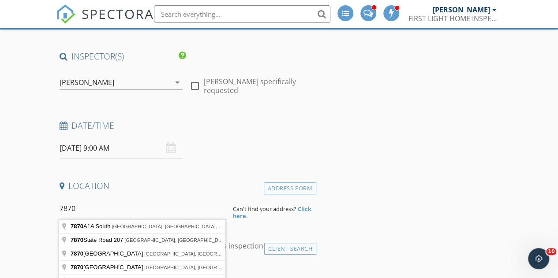
type input "[STREET_ADDRESS]"
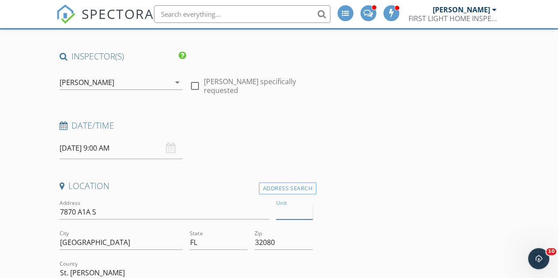
click at [288, 216] on input "Unit" at bounding box center [294, 212] width 36 height 15
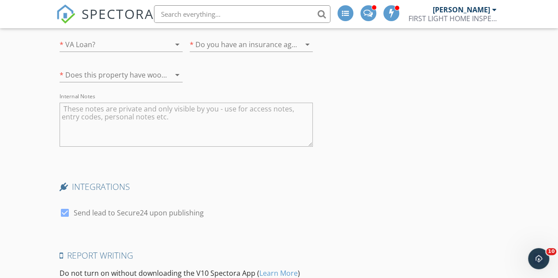
scroll to position [1545, 0]
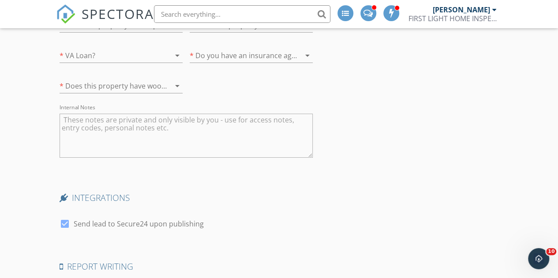
type input "#314"
click at [287, 138] on textarea "Internal Notes" at bounding box center [186, 136] width 253 height 44
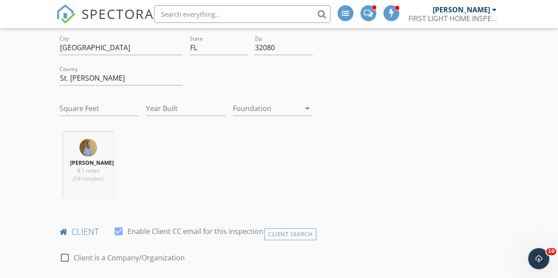
scroll to position [244, 0]
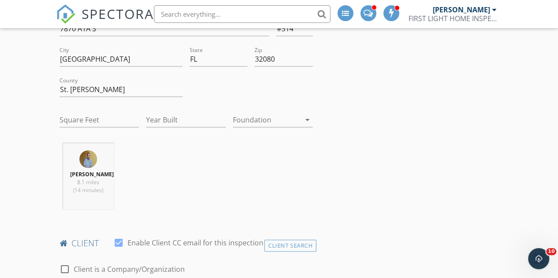
type textarea "Ocean House Condos:"
click at [109, 119] on input "Square Feet" at bounding box center [100, 120] width 80 height 15
type input "1"
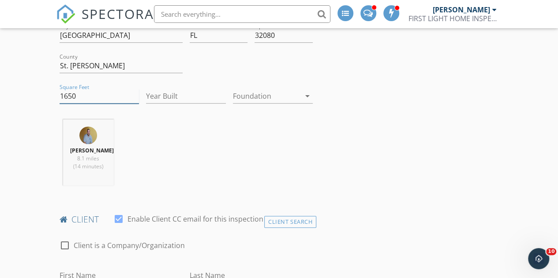
scroll to position [275, 0]
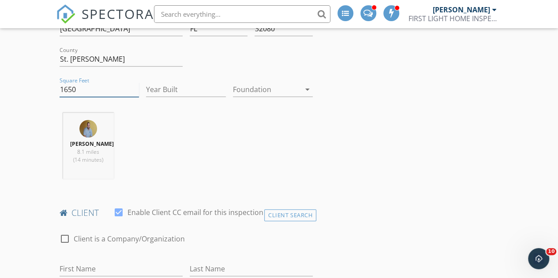
type input "1650"
click at [162, 89] on input "Year Built" at bounding box center [186, 89] width 80 height 15
type input "1973"
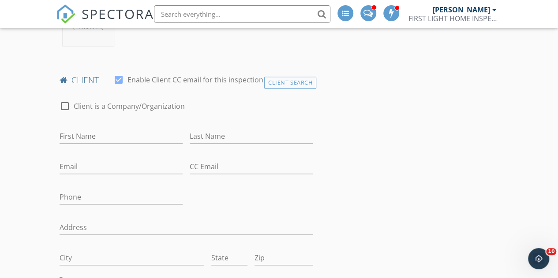
scroll to position [419, 0]
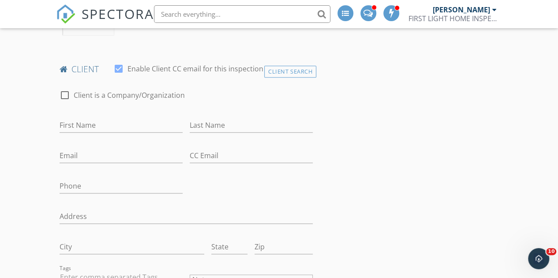
click at [293, 69] on div "Client Search" at bounding box center [290, 72] width 52 height 12
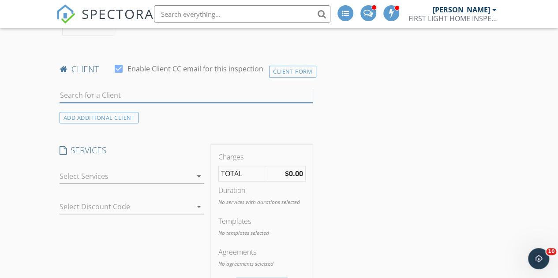
click at [88, 91] on input "text" at bounding box center [186, 95] width 253 height 15
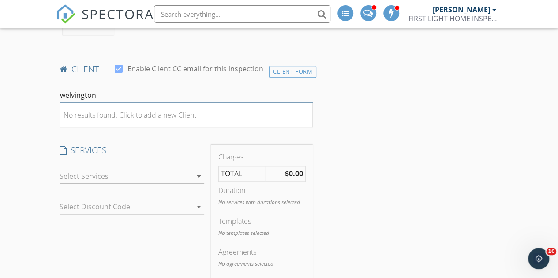
click at [88, 91] on input "welvington" at bounding box center [186, 95] width 253 height 15
type input "[PERSON_NAME]"
click at [143, 112] on li "Fleury Yelvington fyelvington@gmail.com" at bounding box center [186, 115] width 252 height 25
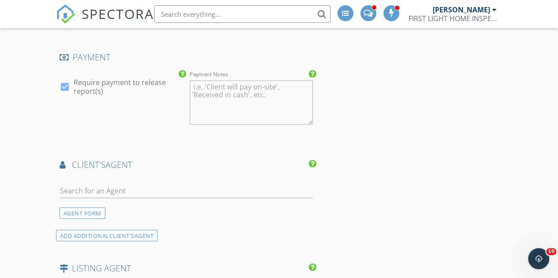
scroll to position [1031, 0]
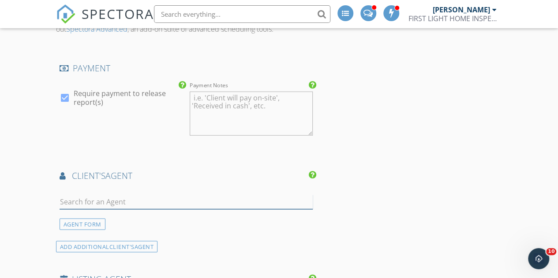
click at [119, 197] on input "text" at bounding box center [186, 202] width 253 height 15
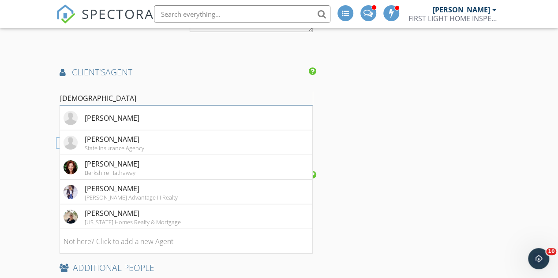
scroll to position [1139, 0]
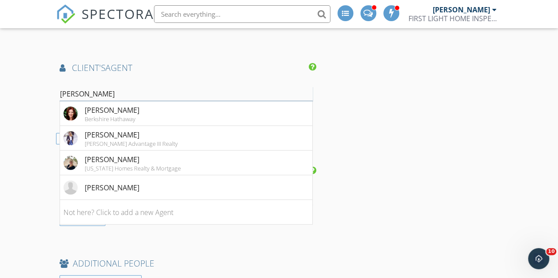
click at [149, 88] on input "christine" at bounding box center [186, 94] width 253 height 15
type input "c"
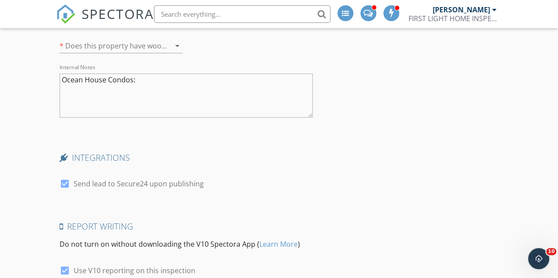
scroll to position [1582, 0]
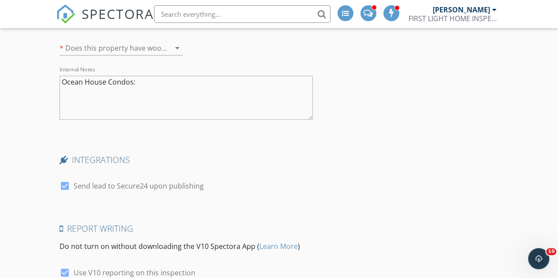
click at [153, 92] on textarea "Ocean House Condos:" at bounding box center [186, 98] width 253 height 44
type textarea "Ocean House Condos: 316 - 1200 sq ft -9:30"
click at [65, 184] on div at bounding box center [64, 186] width 15 height 15
checkbox input "false"
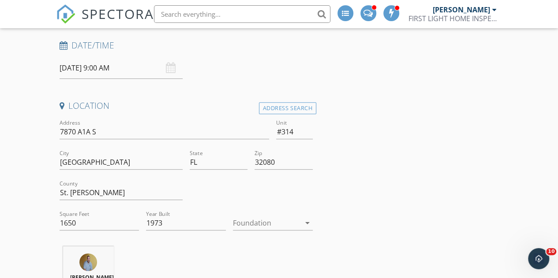
scroll to position [114, 0]
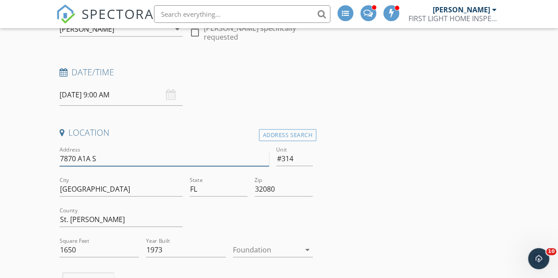
click at [90, 159] on input "7870 A1A S" at bounding box center [165, 159] width 210 height 15
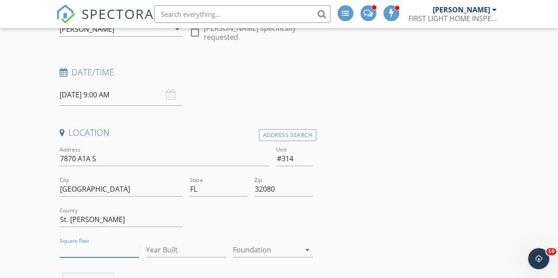
click at [79, 246] on input "Square Feet" at bounding box center [100, 250] width 80 height 15
type input "1600"
type input "1973"
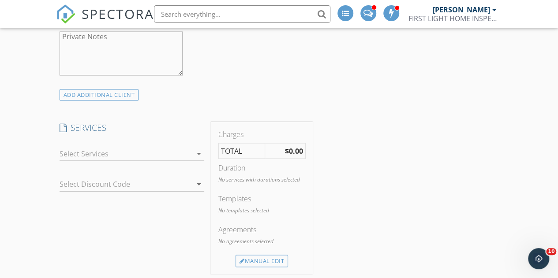
scroll to position [735, 0]
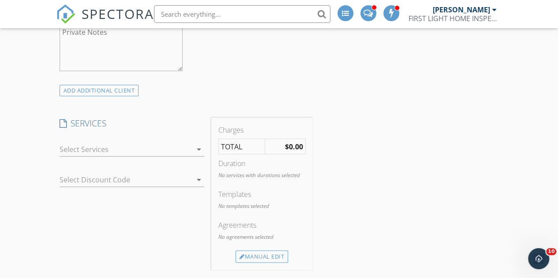
click at [168, 155] on div "arrow_drop_down" at bounding box center [132, 153] width 145 height 23
click at [164, 150] on div at bounding box center [126, 149] width 132 height 14
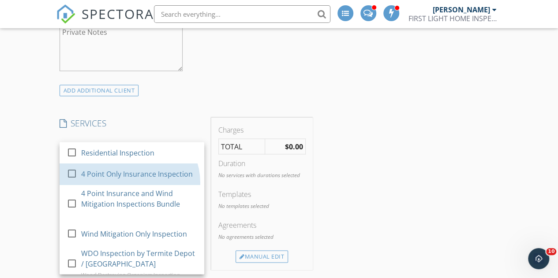
click at [165, 178] on div "4 Point Only Insurance Inspection" at bounding box center [137, 173] width 112 height 11
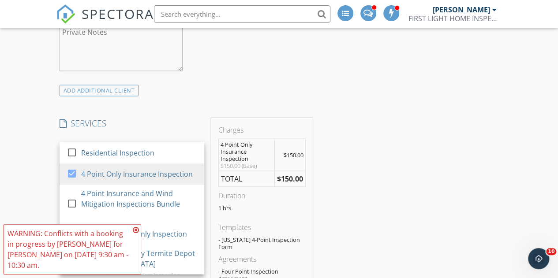
click at [136, 231] on icon at bounding box center [136, 230] width 6 height 7
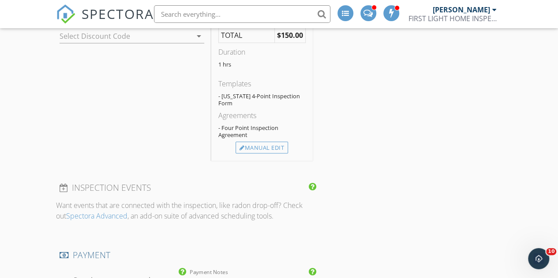
scroll to position [876, 0]
click at [267, 144] on div "Manual Edit" at bounding box center [262, 150] width 52 height 12
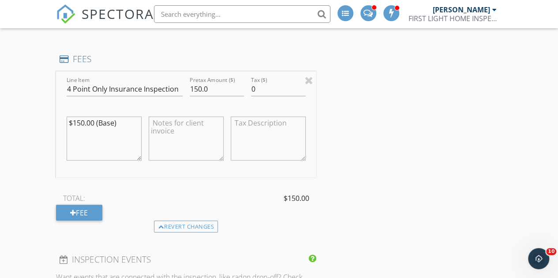
click at [87, 210] on div "Fee" at bounding box center [79, 213] width 46 height 16
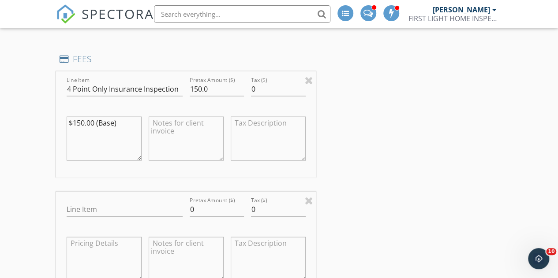
click at [105, 199] on div "Line Item" at bounding box center [125, 211] width 116 height 29
click at [108, 206] on input "Line Item" at bounding box center [125, 209] width 116 height 15
type input "Discount per [PERSON_NAME]"
click at [212, 211] on input "0" at bounding box center [217, 209] width 55 height 15
type input "-50.0"
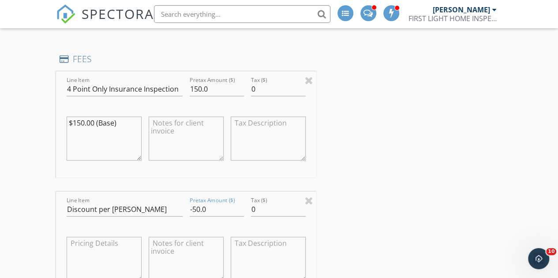
click at [337, 180] on div "INSPECTOR(S) check_box Brad Russell PRIMARY Brad Russell arrow_drop_down check_…" at bounding box center [279, 278] width 446 height 2087
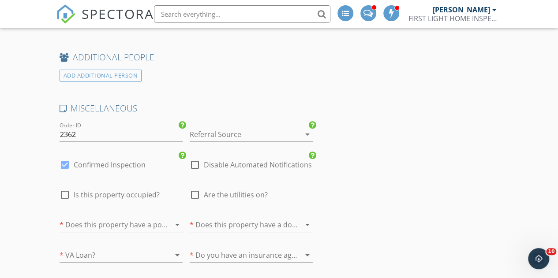
scroll to position [1572, 0]
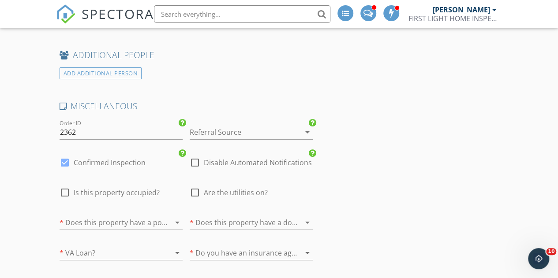
click at [233, 129] on div at bounding box center [239, 132] width 98 height 14
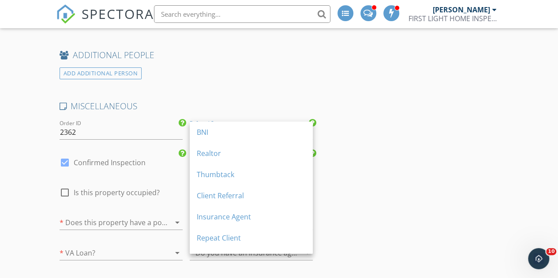
click at [237, 238] on div "Repeat Client" at bounding box center [251, 238] width 109 height 11
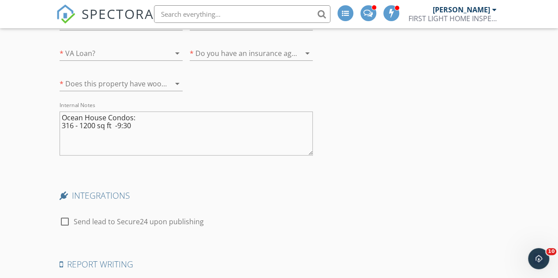
scroll to position [1769, 0]
click at [125, 132] on textarea "Ocean House Condos: 316 - 1200 sq ft -9:30" at bounding box center [186, 136] width 253 height 44
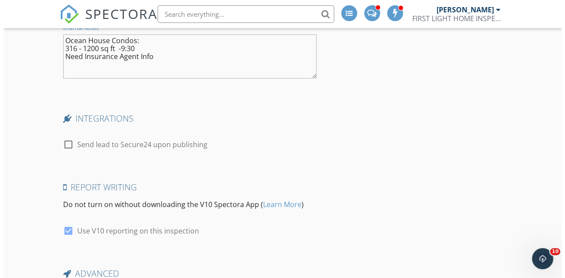
scroll to position [1937, 0]
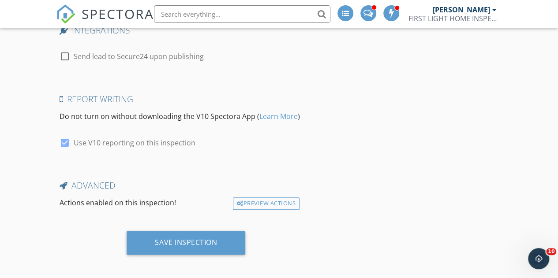
type textarea "Ocean House Condos: 316 - 1200 sq ft -9:30 Need Insurance Agent Info"
click at [209, 238] on div "Save Inspection" at bounding box center [186, 242] width 62 height 9
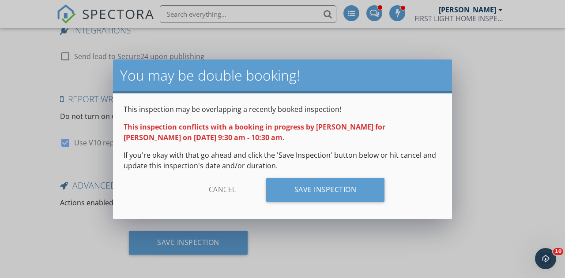
click at [340, 192] on div "Save Inspection" at bounding box center [325, 190] width 119 height 24
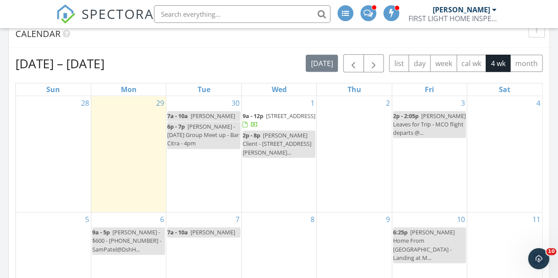
scroll to position [373, 0]
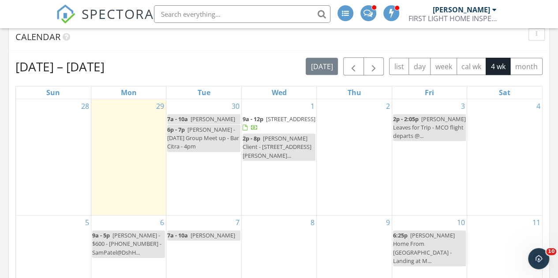
click at [399, 200] on div "3 2p - 2:05p [PERSON_NAME] Leaves for Trip - MCO flight departs @..." at bounding box center [429, 157] width 75 height 116
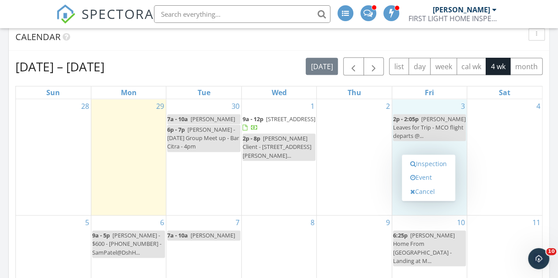
click at [439, 164] on link "Inspection" at bounding box center [428, 164] width 45 height 14
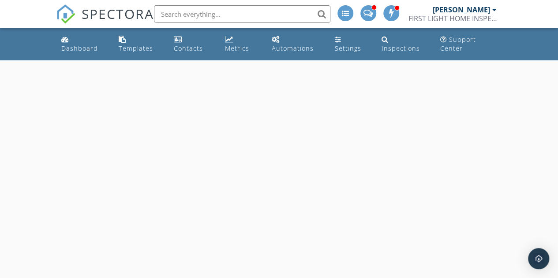
select select "9"
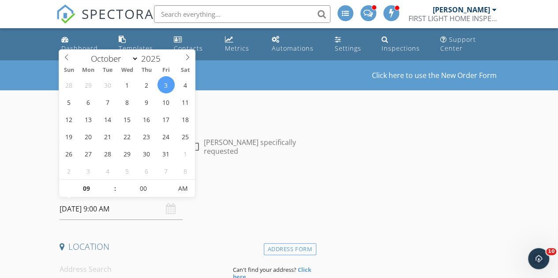
click at [113, 211] on input "[DATE] 9:00 AM" at bounding box center [121, 209] width 123 height 22
click at [147, 184] on input "00" at bounding box center [143, 189] width 54 height 18
type input "30"
type input "[DATE] 9:30 AM"
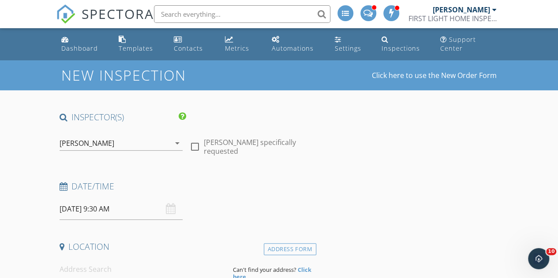
click at [256, 195] on div "Date/Time" at bounding box center [186, 190] width 260 height 18
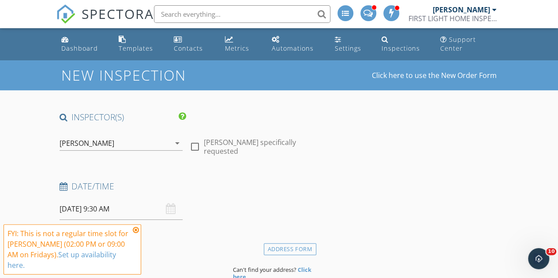
click at [133, 234] on icon at bounding box center [136, 230] width 6 height 7
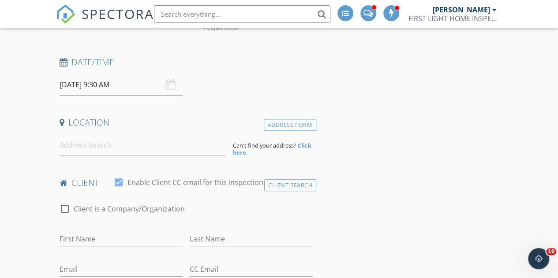
scroll to position [118, 0]
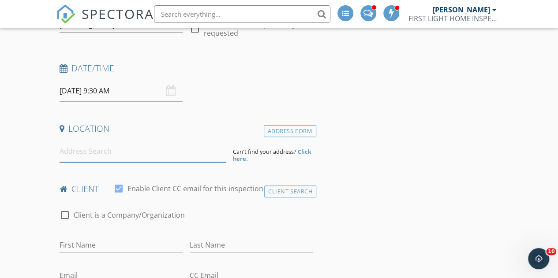
click at [185, 152] on input at bounding box center [143, 152] width 167 height 22
paste input "7870 A1A S"
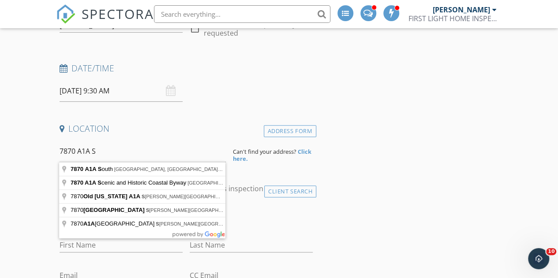
type input "[STREET_ADDRESS]"
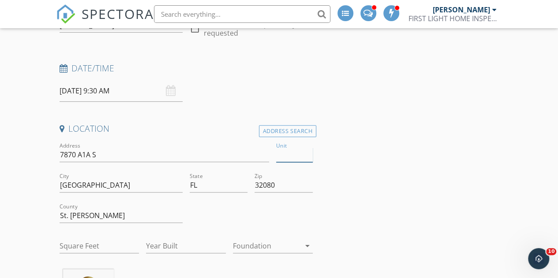
click at [291, 157] on input "Unit" at bounding box center [294, 155] width 36 height 15
type input "#316"
click at [173, 252] on input "Year Built" at bounding box center [186, 246] width 80 height 15
type input "1973"
click at [97, 251] on input "Square Feet" at bounding box center [100, 246] width 80 height 15
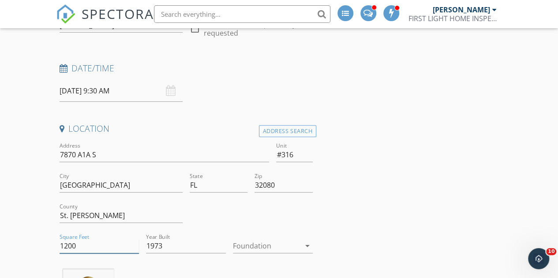
type input "1200"
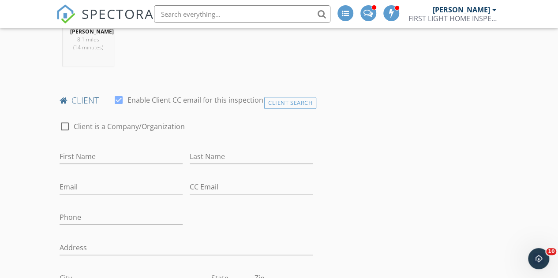
scroll to position [356, 0]
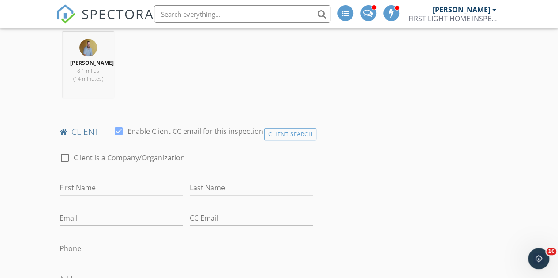
click at [296, 135] on div "Client Search" at bounding box center [290, 134] width 52 height 12
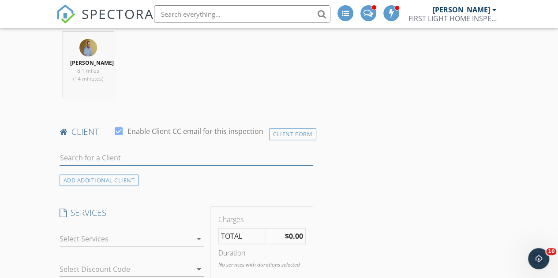
click at [145, 157] on input "text" at bounding box center [186, 158] width 253 height 15
type input "O"
type input "[PERSON_NAME]"
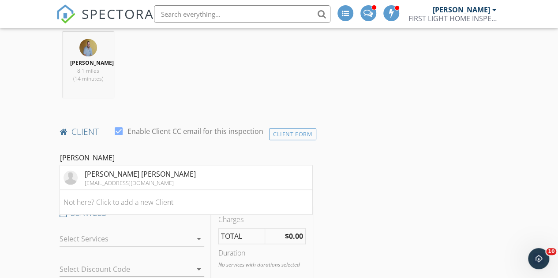
click at [138, 174] on div "[PERSON_NAME] [PERSON_NAME]" at bounding box center [140, 174] width 111 height 11
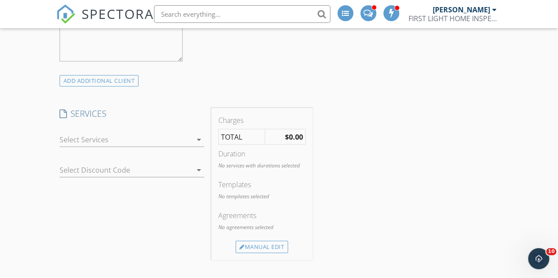
scroll to position [765, 0]
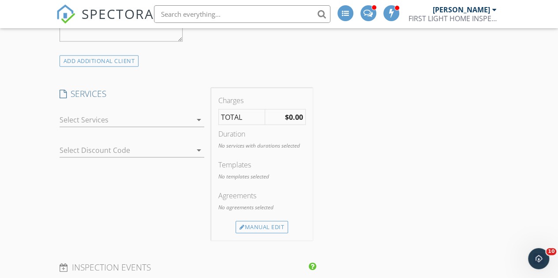
click at [187, 119] on div at bounding box center [126, 119] width 132 height 14
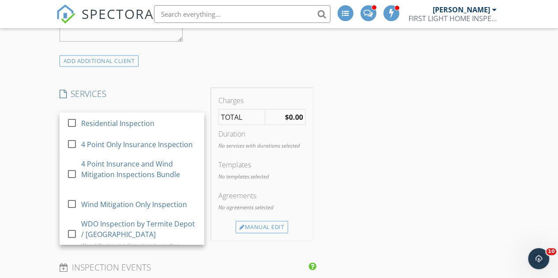
click at [173, 150] on div "4 Point Only Insurance Inspection" at bounding box center [137, 144] width 112 height 11
checkbox input "false"
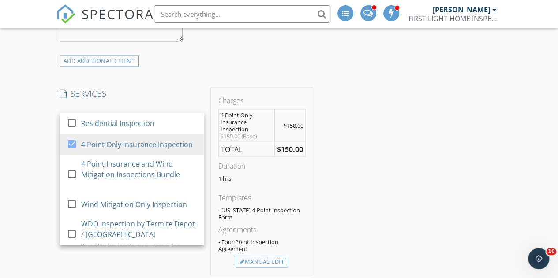
click at [277, 256] on div "Manual Edit" at bounding box center [262, 262] width 52 height 12
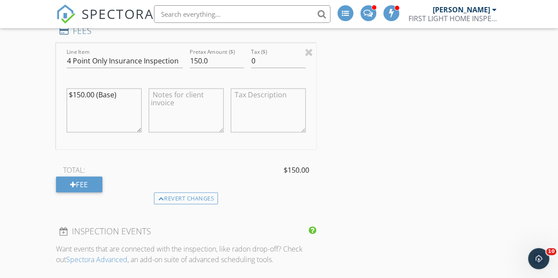
scroll to position [938, 0]
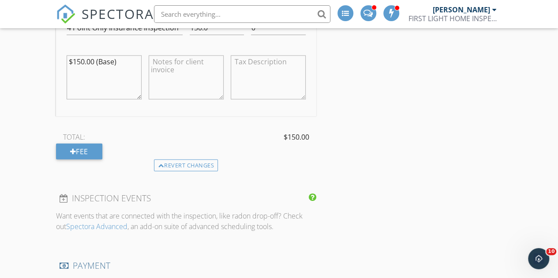
click at [72, 153] on div "Fee" at bounding box center [79, 152] width 46 height 16
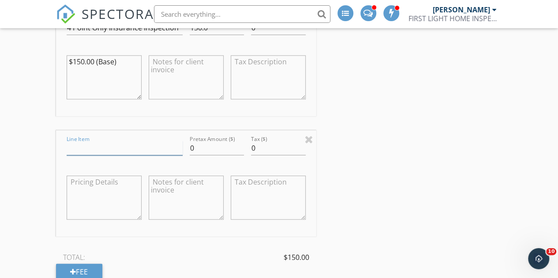
click at [74, 152] on input "Line Item" at bounding box center [125, 148] width 116 height 15
type input "Discount per [PERSON_NAME]"
click at [207, 152] on input "0" at bounding box center [217, 148] width 55 height 15
type input "-50.0"
click at [367, 167] on div "INSPECTOR(S) check_box [PERSON_NAME] PRIMARY [PERSON_NAME] arrow_drop_down chec…" at bounding box center [279, 217] width 446 height 2087
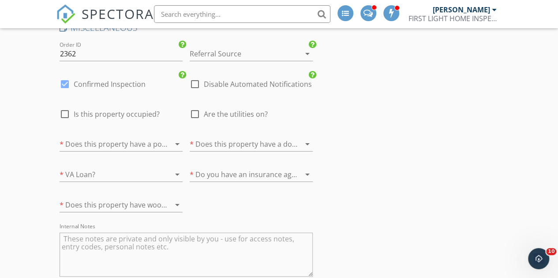
scroll to position [1653, 0]
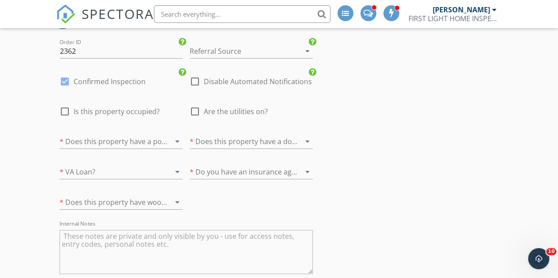
click at [262, 45] on div at bounding box center [239, 51] width 98 height 14
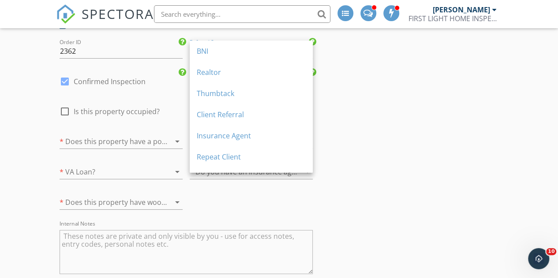
click at [264, 152] on div "Repeat Client" at bounding box center [251, 157] width 109 height 11
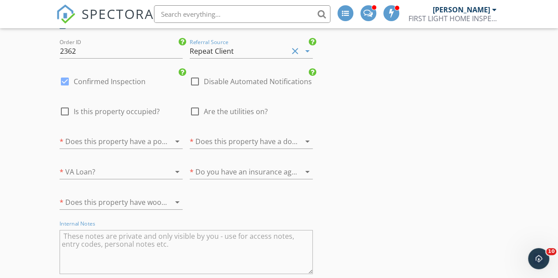
click at [165, 251] on textarea "Internal Notes" at bounding box center [186, 252] width 253 height 44
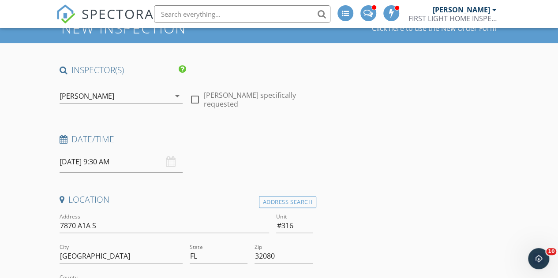
scroll to position [0, 0]
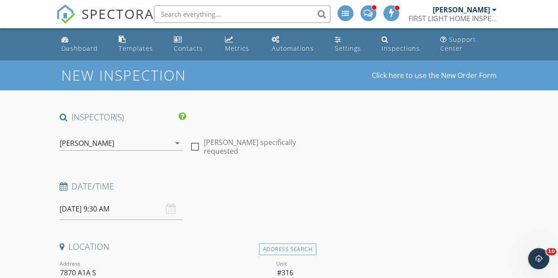
type textarea "Ocean House Condos"
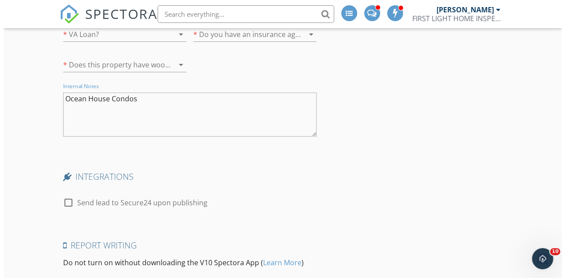
scroll to position [1937, 0]
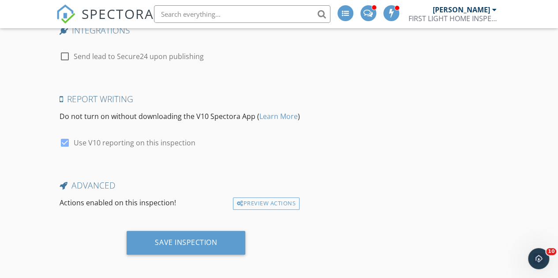
click at [224, 239] on div "Save Inspection" at bounding box center [186, 243] width 119 height 24
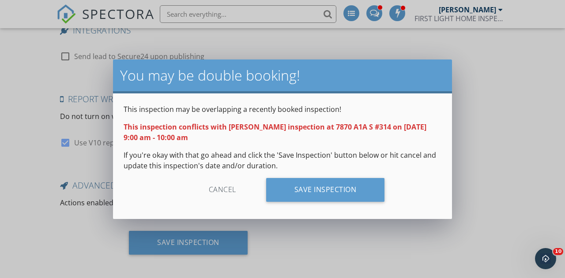
click at [337, 191] on div "Save Inspection" at bounding box center [325, 190] width 119 height 24
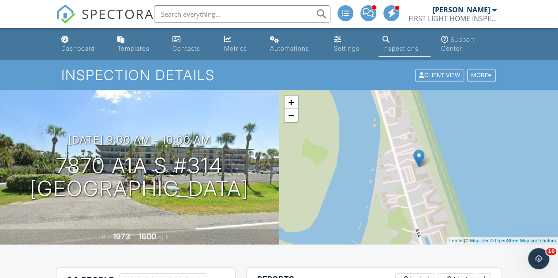
click at [66, 40] on div "Dashboard" at bounding box center [64, 39] width 7 height 7
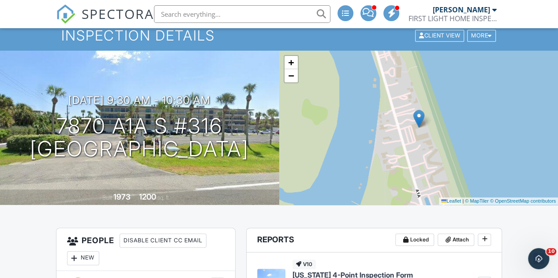
scroll to position [29, 0]
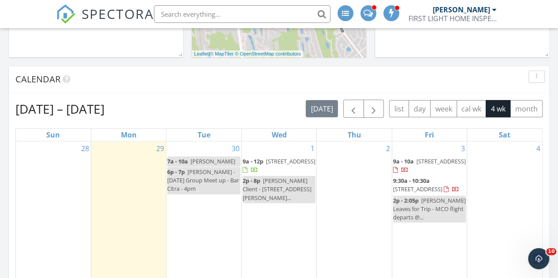
scroll to position [363, 0]
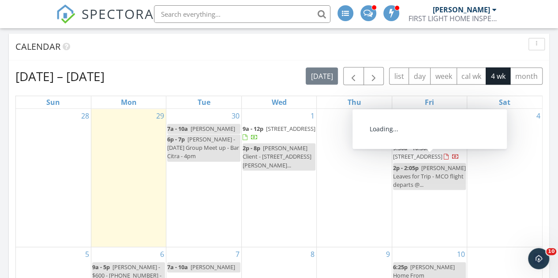
click at [290, 165] on span "[PERSON_NAME] Client - [STREET_ADDRESS][PERSON_NAME]..." at bounding box center [277, 156] width 69 height 25
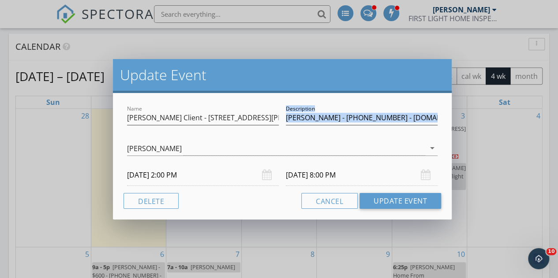
drag, startPoint x: 285, startPoint y: 118, endPoint x: 463, endPoint y: 125, distance: 177.4
click at [463, 125] on div "Update Event Name [PERSON_NAME] Client - [STREET_ADDRESS][PERSON_NAME][PERSON_N…" at bounding box center [279, 139] width 558 height 278
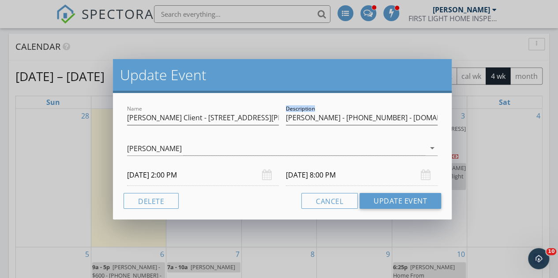
copy label "Description"
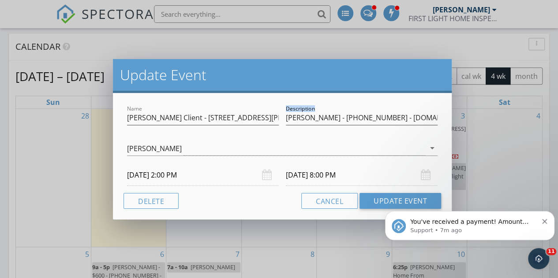
scroll to position [0, 0]
click at [305, 231] on div "Update Event Name [PERSON_NAME] Client - [STREET_ADDRESS][PERSON_NAME][PERSON_N…" at bounding box center [279, 139] width 558 height 278
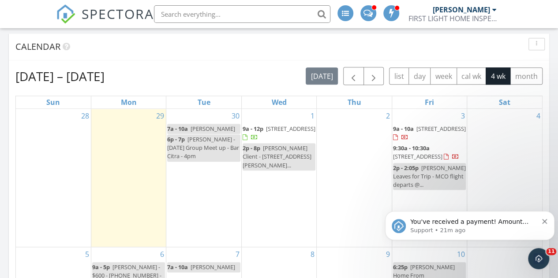
click at [225, 13] on input "text" at bounding box center [242, 14] width 176 height 18
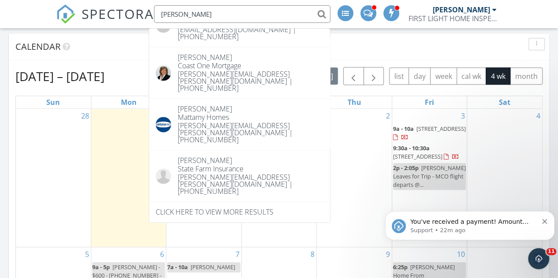
scroll to position [584, 0]
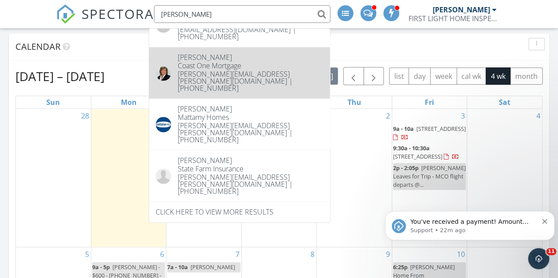
type input "baker"
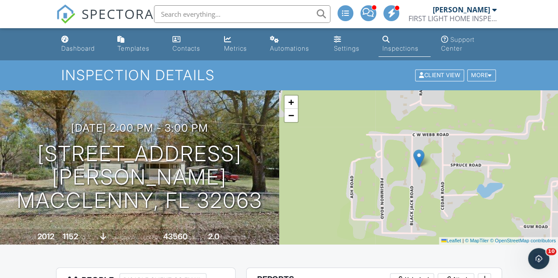
click at [257, 15] on input "text" at bounding box center [242, 14] width 176 height 18
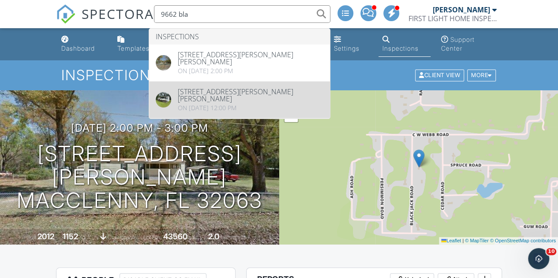
type input "9662 bla"
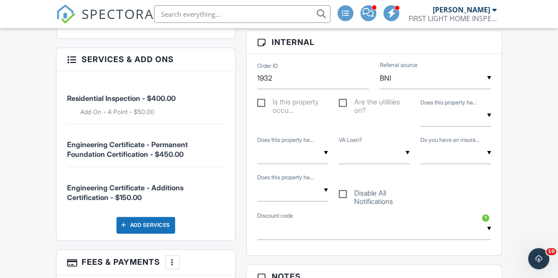
drag, startPoint x: 562, startPoint y: 22, endPoint x: 564, endPoint y: 97, distance: 75.0
drag, startPoint x: 198, startPoint y: 153, endPoint x: 62, endPoint y: 137, distance: 136.8
click at [62, 137] on div "Residential Inspection - $400.00 Add On - 4 Point - $50.00 Engineering Certific…" at bounding box center [145, 155] width 179 height 169
copy span "Engineering Certificate - Permanent Foundation Certification - $450.00"
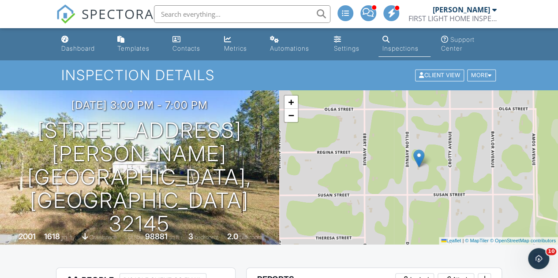
click at [76, 50] on div "Dashboard" at bounding box center [78, 48] width 34 height 7
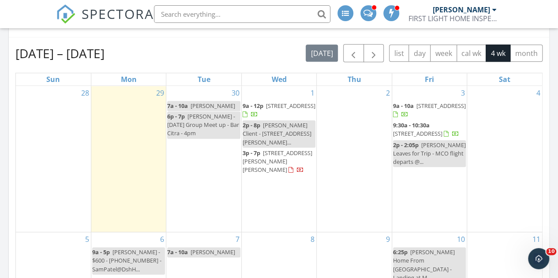
scroll to position [388, 0]
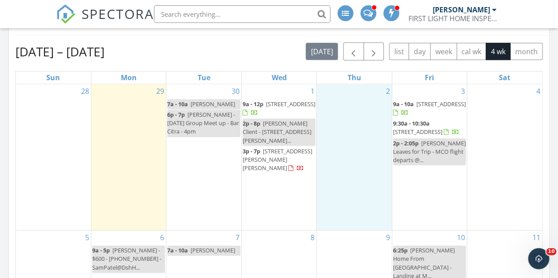
click at [342, 128] on div "2" at bounding box center [354, 157] width 75 height 146
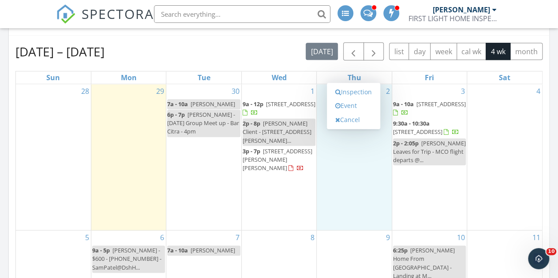
click at [347, 94] on link "Inspection" at bounding box center [353, 92] width 45 height 14
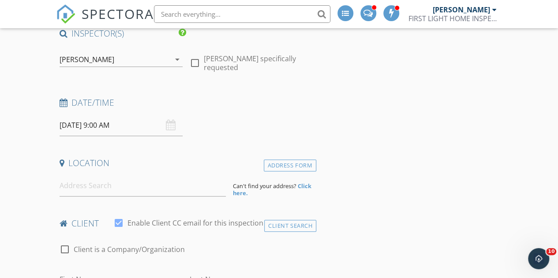
scroll to position [88, 0]
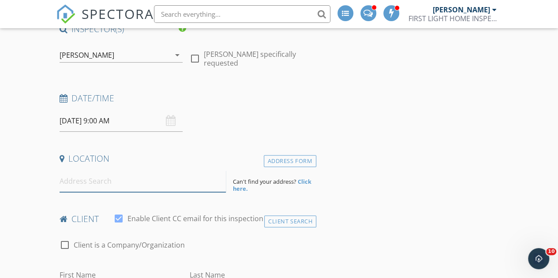
click at [115, 180] on input at bounding box center [143, 182] width 167 height 22
paste input "[STREET_ADDRESS][PERSON_NAME]"
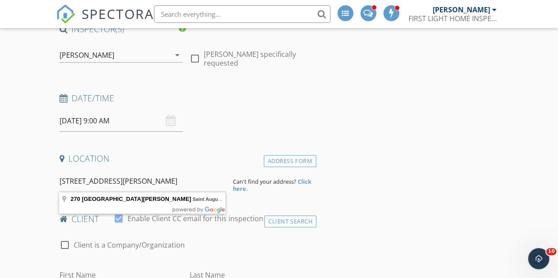
type input "270 King George Avenue, Saint Augustine, FL 32092, USA"
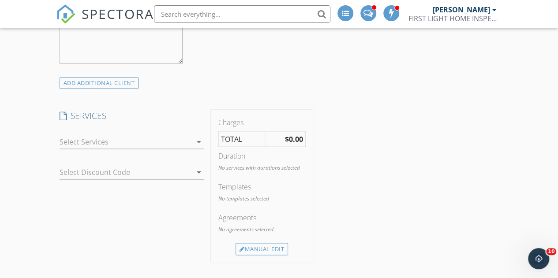
scroll to position [782, 0]
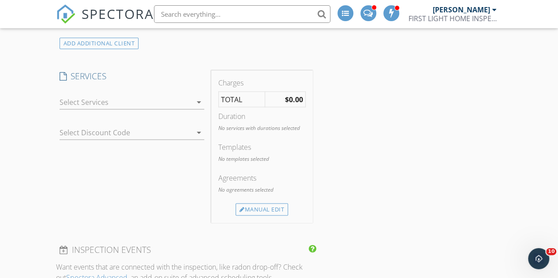
click at [174, 102] on div at bounding box center [126, 102] width 132 height 14
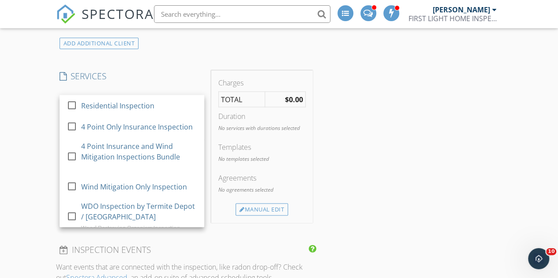
click at [174, 102] on div "Residential Inspection" at bounding box center [139, 106] width 116 height 18
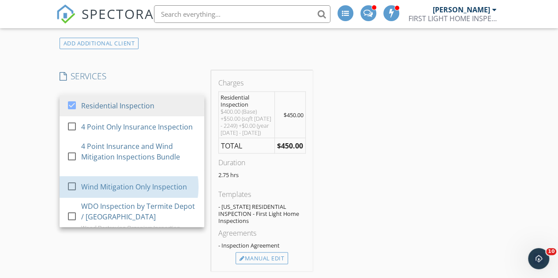
click at [142, 192] on div "Wind Mitigation Only Inspection" at bounding box center [134, 186] width 106 height 11
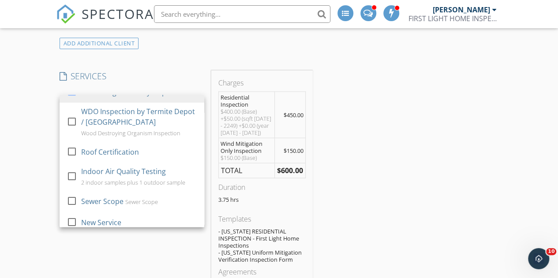
scroll to position [118, 0]
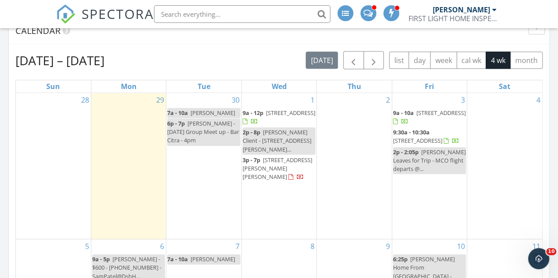
scroll to position [383, 0]
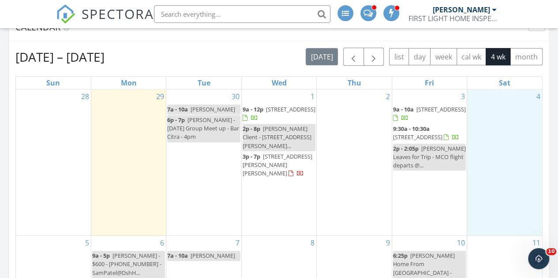
click at [487, 150] on div "4" at bounding box center [504, 163] width 75 height 146
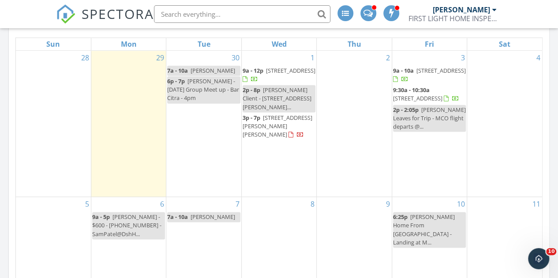
scroll to position [420, 0]
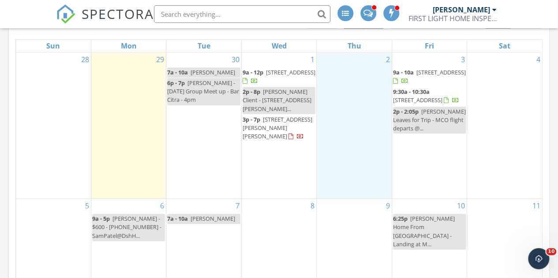
click at [358, 84] on div "2" at bounding box center [354, 125] width 75 height 146
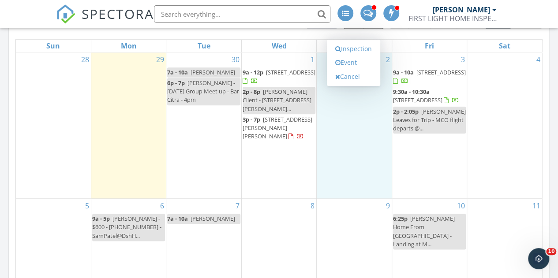
click at [344, 62] on link "Event" at bounding box center [353, 63] width 45 height 14
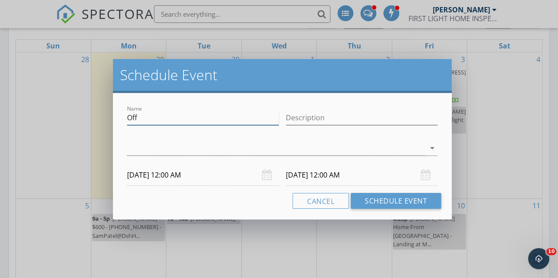
click at [135, 116] on input "Off" at bounding box center [203, 118] width 152 height 15
click at [137, 119] on input "[PERSON_NAME] - [STREET_ADDRESS][PERSON_NAME][PERSON_NAME] - @[DOMAIN_NAME] - […" at bounding box center [203, 118] width 152 height 15
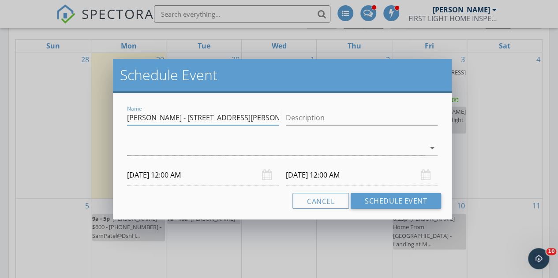
drag, startPoint x: 167, startPoint y: 117, endPoint x: 108, endPoint y: 120, distance: 58.3
click at [108, 120] on div "Schedule Event Name [PERSON_NAME] - [STREET_ADDRESS][PERSON_NAME][PERSON_NAME] …" at bounding box center [279, 139] width 558 height 278
click at [240, 120] on input "[PERSON_NAME] - [STREET_ADDRESS][PERSON_NAME][PERSON_NAME] - @[DOMAIN_NAME] - […" at bounding box center [203, 118] width 152 height 15
paste input "[PERSON_NAME]"
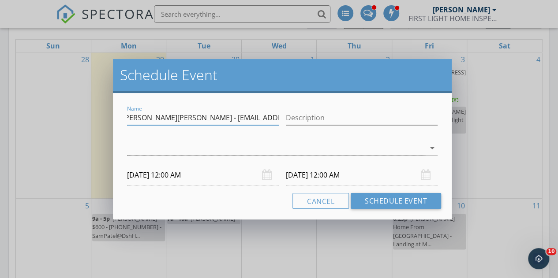
type input "[PERSON_NAME] - [STREET_ADDRESS][PERSON_NAME][PERSON_NAME] - [EMAIL_ADDRESS][DO…"
click at [232, 149] on div at bounding box center [276, 148] width 298 height 15
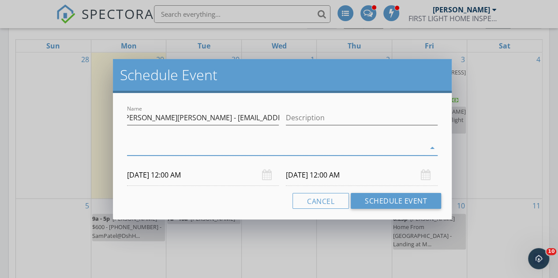
scroll to position [0, 0]
click at [232, 149] on div "check_box_outline_blank [PERSON_NAME]" at bounding box center [282, 155] width 296 height 18
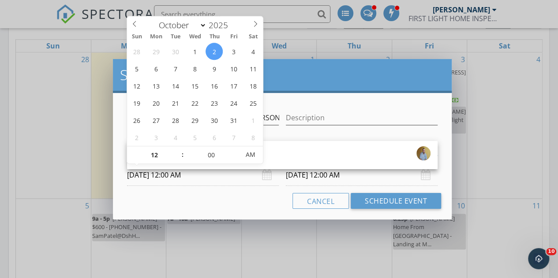
click at [215, 175] on input "[DATE] 12:00 AM" at bounding box center [203, 176] width 152 height 22
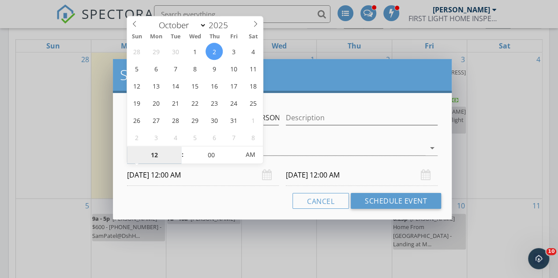
click at [163, 152] on input "12" at bounding box center [154, 155] width 54 height 18
type input "09"
type input "[DATE] 9:00 AM"
click at [221, 208] on div "Cancel Schedule Event" at bounding box center [282, 201] width 318 height 16
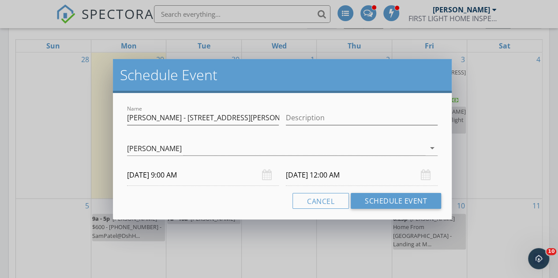
type input "09"
click at [335, 175] on input "[DATE] 9:00 AM" at bounding box center [362, 176] width 152 height 22
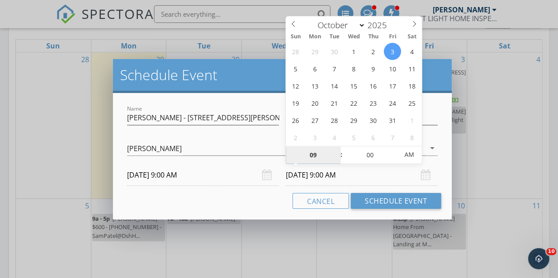
type input "[DATE] 9:00 AM"
type input "12"
type input "[DATE] 12:00 PM"
click at [410, 156] on span "AM" at bounding box center [409, 155] width 24 height 18
type input "12"
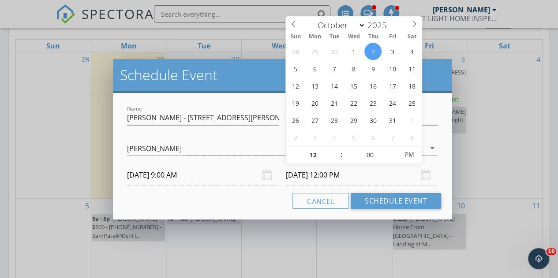
click at [268, 198] on div "Cancel Schedule Event" at bounding box center [282, 201] width 318 height 16
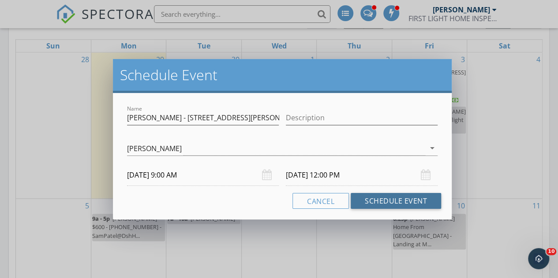
click at [370, 201] on button "Schedule Event" at bounding box center [396, 201] width 90 height 16
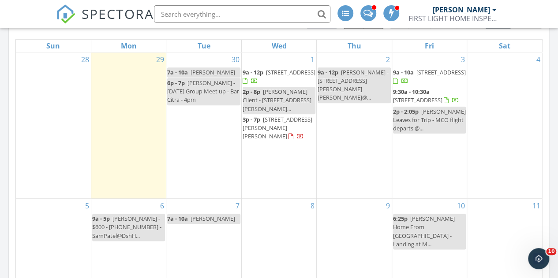
click at [353, 76] on span "[PERSON_NAME] - [STREET_ADDRESS][PERSON_NAME][PERSON_NAME]@..." at bounding box center [353, 85] width 71 height 34
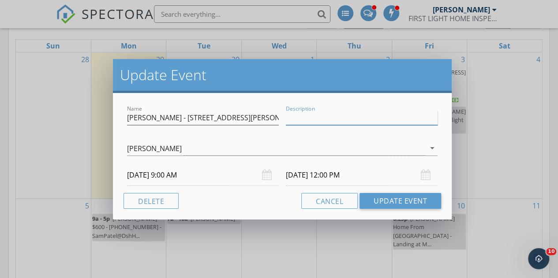
click at [318, 123] on input "Description" at bounding box center [362, 118] width 152 height 15
type input "[PHONE_NUMBER]"
click at [228, 210] on div "Name [PERSON_NAME] - [STREET_ADDRESS][PERSON_NAME][PERSON_NAME] - [PERSON_NAME]…" at bounding box center [282, 156] width 339 height 127
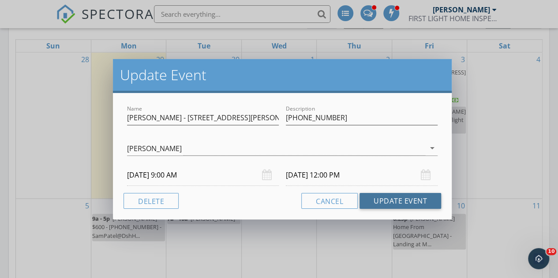
click at [408, 203] on button "Update Event" at bounding box center [400, 201] width 82 height 16
